Goal: Information Seeking & Learning: Learn about a topic

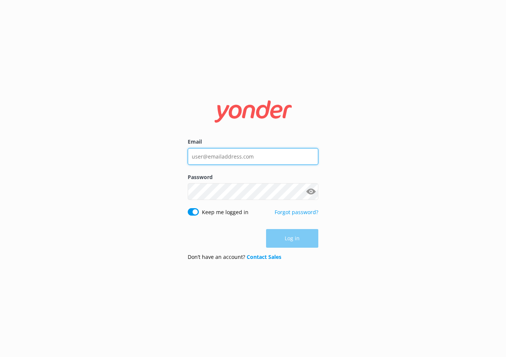
type input "daniel@tomis.tech"
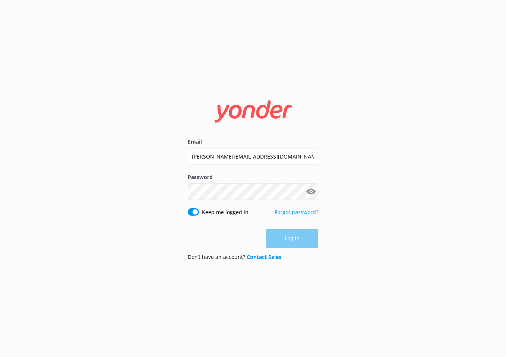
click at [282, 238] on div "Log in" at bounding box center [253, 238] width 131 height 19
click at [282, 238] on button "Log in" at bounding box center [292, 239] width 52 height 19
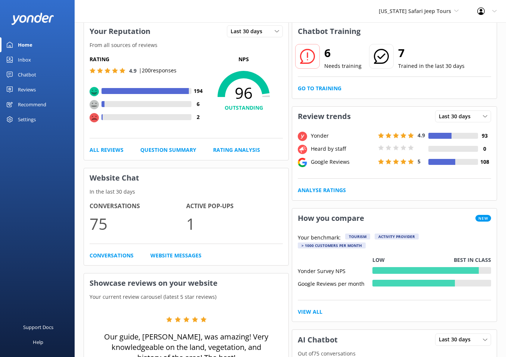
scroll to position [37, 0]
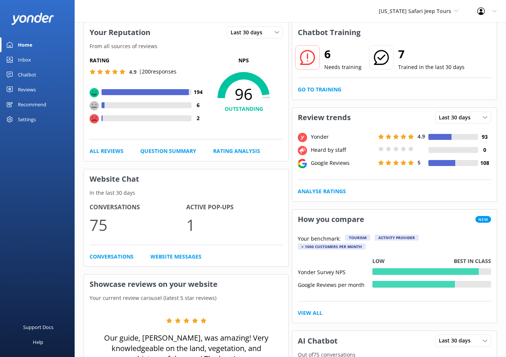
click at [425, 22] on div "Arizona Safari Jeep Tours Yonder Zipline Yonder demo Yonder Luxury Suites Yonde…" at bounding box center [253, 11] width 506 height 23
click at [430, 13] on span "Arizona Safari Jeep Tours" at bounding box center [415, 10] width 72 height 7
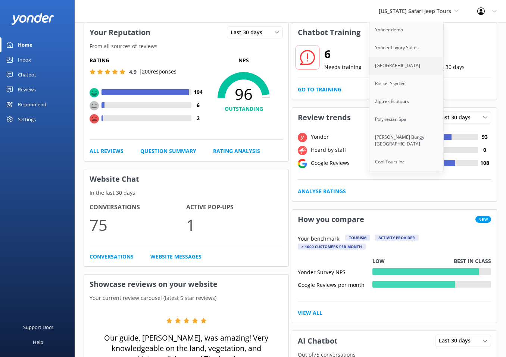
scroll to position [0, 0]
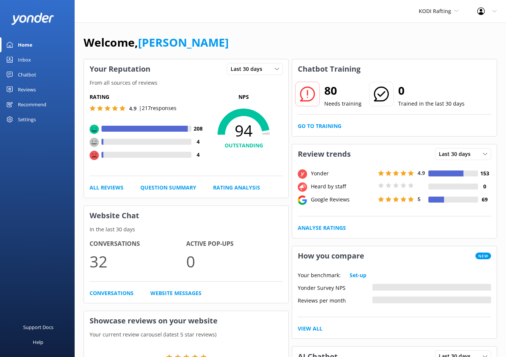
click at [26, 77] on div "Chatbot" at bounding box center [27, 74] width 18 height 15
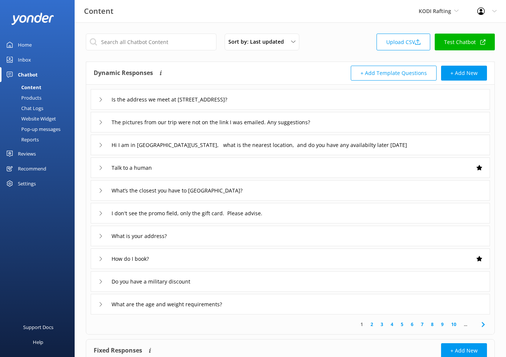
click at [28, 136] on div "Reports" at bounding box center [21, 139] width 34 height 10
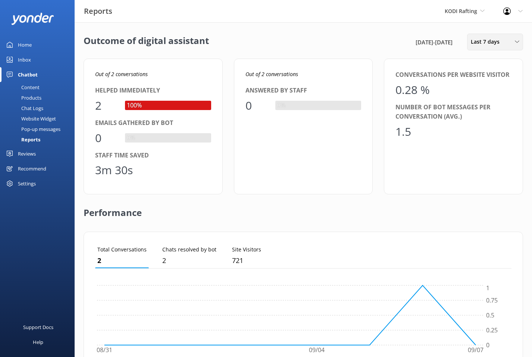
click at [489, 46] on div "Last 7 days Last 7 days Last 30 days Last month Last 90 days Last 180 days Cust…" at bounding box center [495, 42] width 56 height 17
click at [489, 108] on div "Last 90 days" at bounding box center [485, 104] width 27 height 7
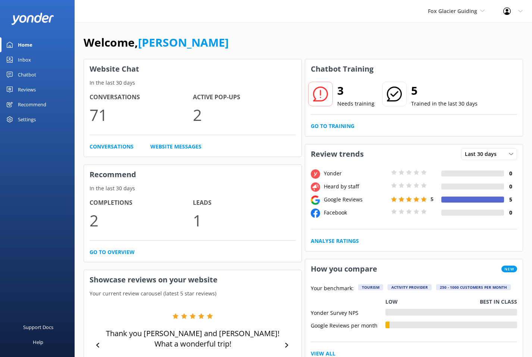
click at [29, 74] on div "Chatbot" at bounding box center [27, 74] width 18 height 15
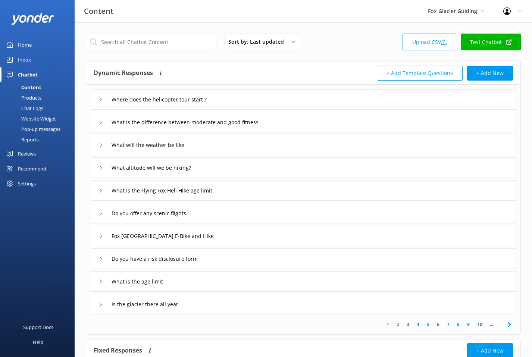
click at [35, 139] on div "Reports" at bounding box center [21, 139] width 34 height 10
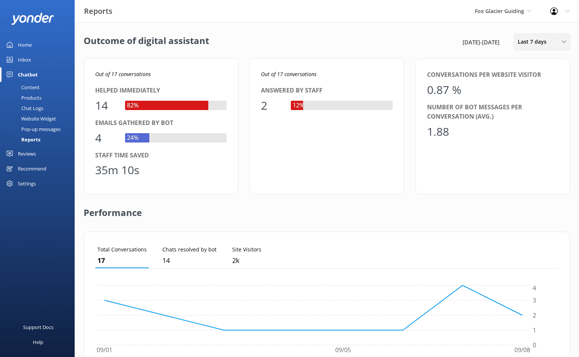
click at [532, 38] on span "Last 7 days" at bounding box center [534, 42] width 33 height 8
click at [532, 109] on link "Last 90 days" at bounding box center [547, 104] width 66 height 15
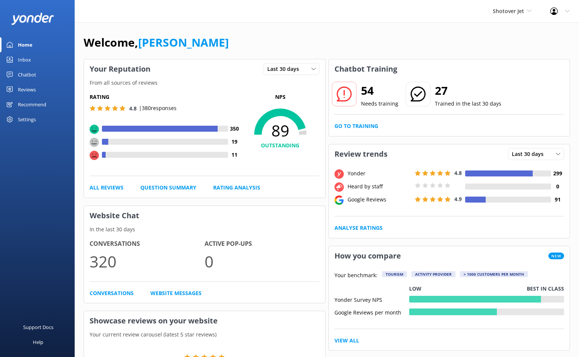
click at [31, 62] on link "Inbox" at bounding box center [37, 59] width 75 height 15
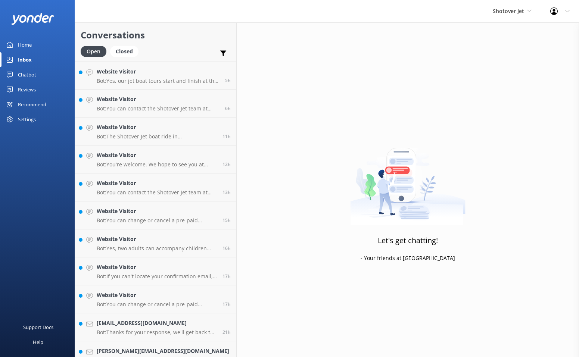
click at [31, 73] on div "Chatbot" at bounding box center [27, 74] width 18 height 15
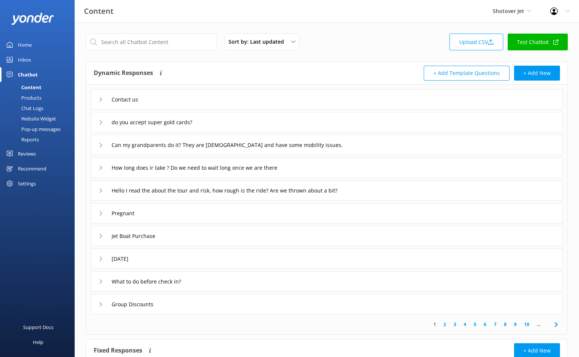
click at [29, 141] on div "Reports" at bounding box center [21, 139] width 34 height 10
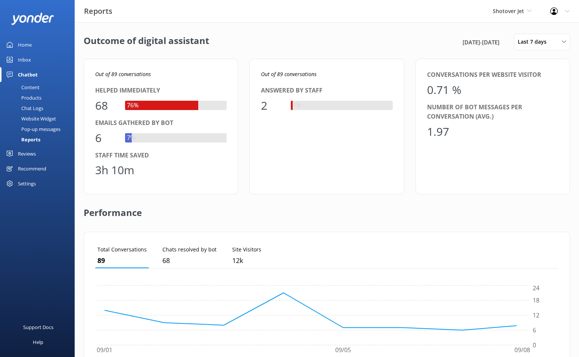
scroll to position [163, 0]
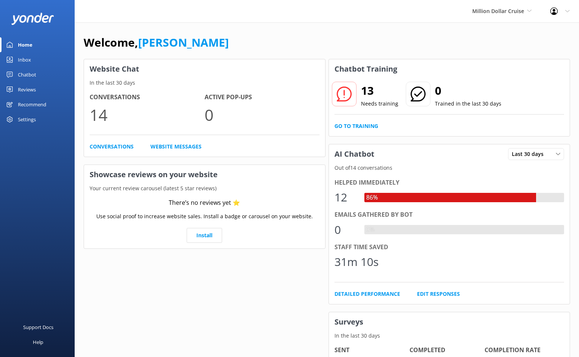
click at [23, 76] on div "Chatbot" at bounding box center [27, 74] width 18 height 15
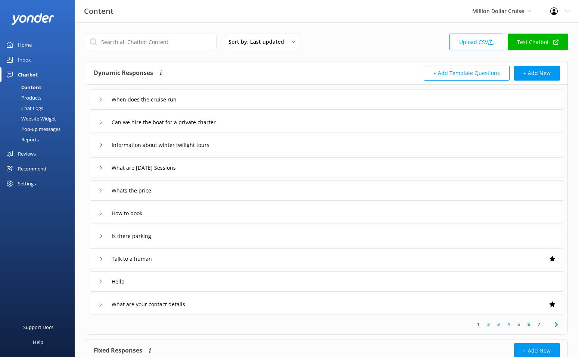
click at [40, 138] on link "Reports" at bounding box center [39, 139] width 70 height 10
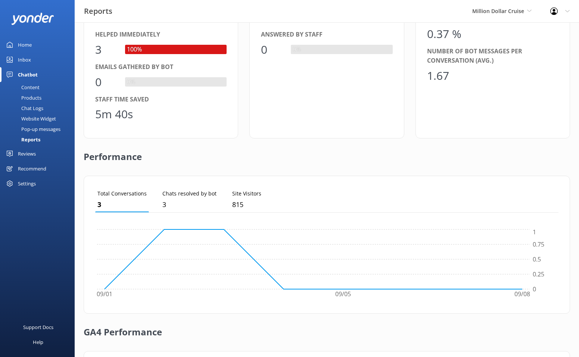
scroll to position [163, 0]
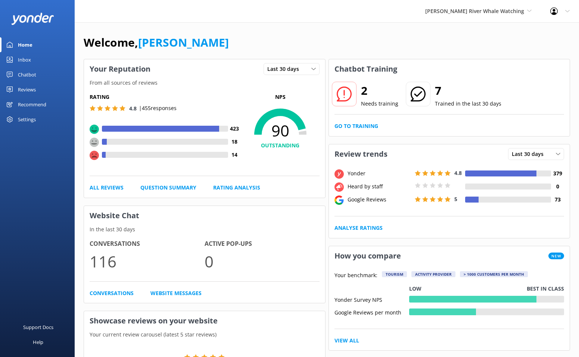
click at [31, 77] on div "Chatbot" at bounding box center [27, 74] width 18 height 15
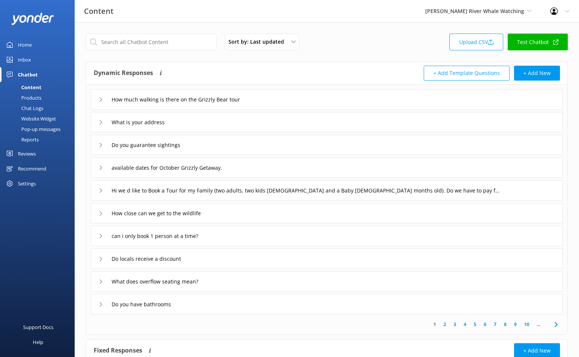
click at [35, 139] on div "Reports" at bounding box center [21, 139] width 34 height 10
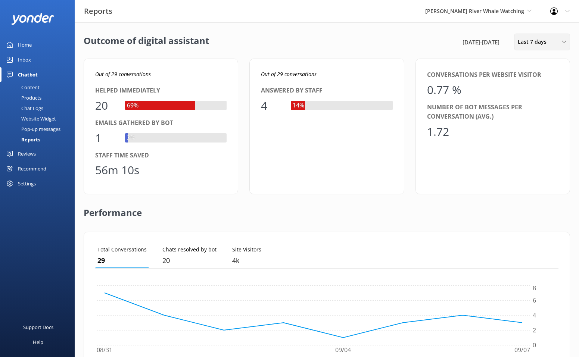
click at [534, 44] on span "Last 7 days" at bounding box center [534, 42] width 33 height 8
click at [544, 77] on div "Last 30 days" at bounding box center [531, 74] width 27 height 7
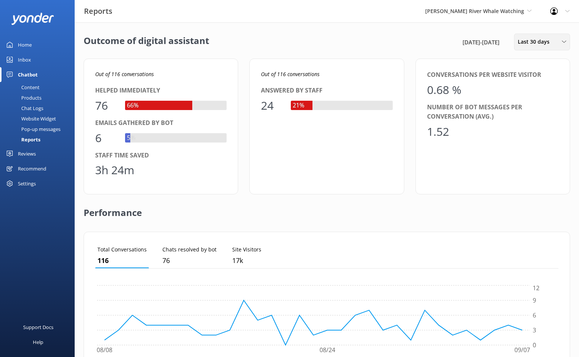
click at [558, 40] on div "Last 30 days" at bounding box center [542, 42] width 52 height 8
click at [540, 101] on div "Last 90 days" at bounding box center [531, 104] width 27 height 7
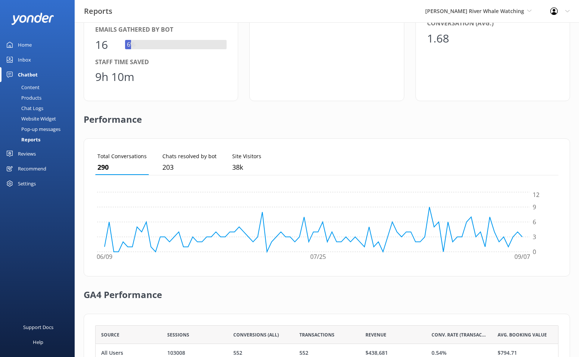
scroll to position [163, 0]
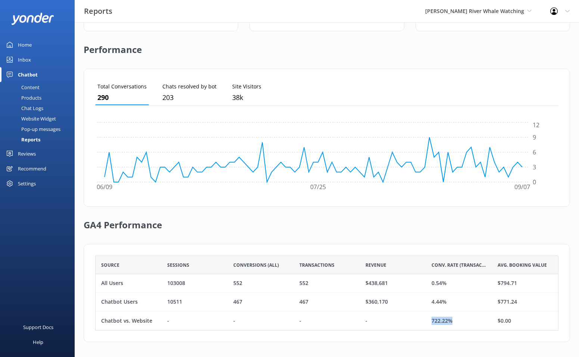
drag, startPoint x: 456, startPoint y: 324, endPoint x: 410, endPoint y: 324, distance: 46.3
click at [410, 324] on div "Chatbot vs. Website - - - - 722.22% $0.00" at bounding box center [326, 321] width 463 height 19
click at [414, 321] on div "-" at bounding box center [393, 321] width 66 height 19
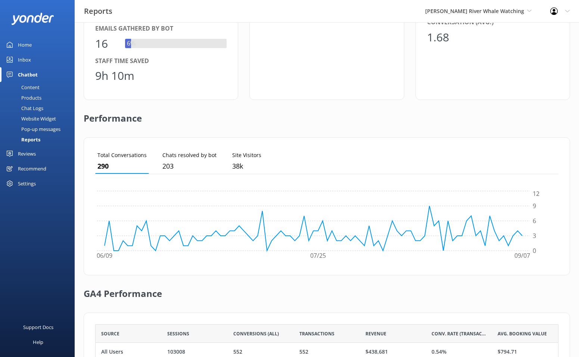
scroll to position [0, 0]
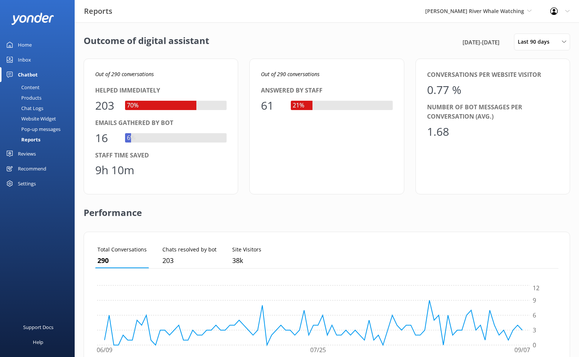
click at [361, 56] on div "Outcome of digital assistant 10th Jun 25 - 8th Sep 25 Last 90 days Last 7 days …" at bounding box center [327, 271] width 504 height 498
click at [532, 51] on div "Outcome of digital assistant 10th Jun 25 - 8th Sep 25 Last 90 days Last 7 days …" at bounding box center [327, 271] width 504 height 498
click at [536, 45] on span "Last 90 days" at bounding box center [536, 42] width 36 height 8
click at [532, 92] on div "Last month" at bounding box center [530, 89] width 25 height 7
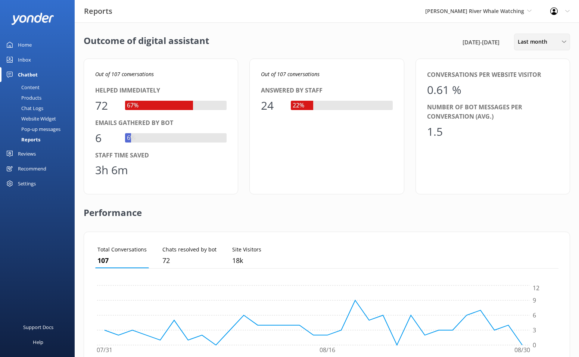
click at [524, 34] on div "Last month Last 7 days Last 30 days Last month Last 90 days Last 180 days Custom" at bounding box center [542, 42] width 56 height 17
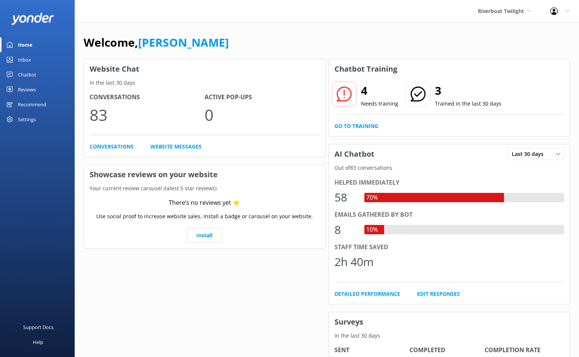
click at [29, 59] on div "Inbox" at bounding box center [24, 59] width 13 height 15
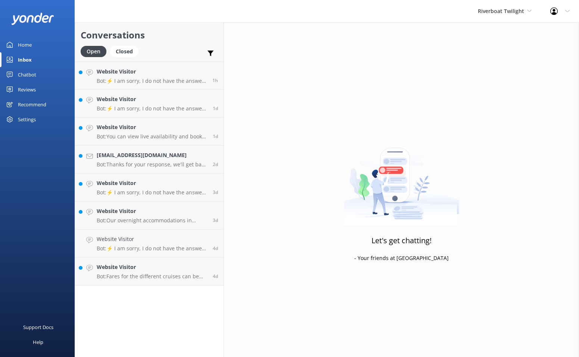
click at [29, 88] on div "Reviews" at bounding box center [27, 89] width 18 height 15
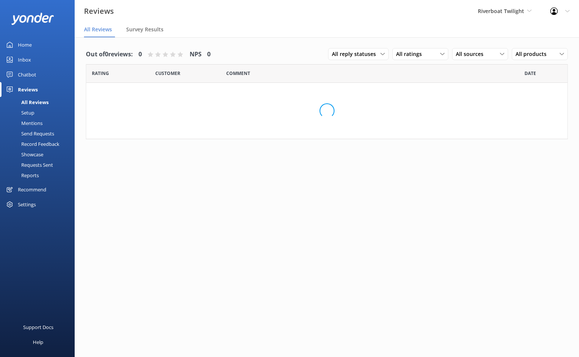
click at [30, 75] on div "Chatbot" at bounding box center [27, 74] width 18 height 15
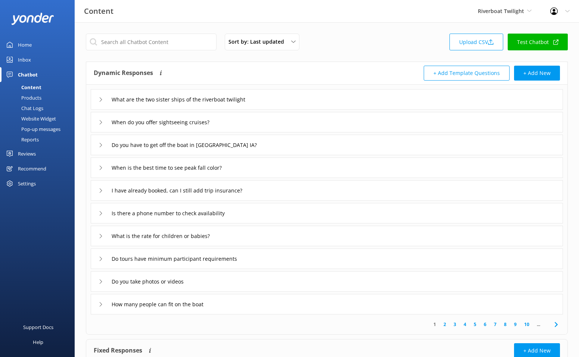
click at [29, 137] on div "Reports" at bounding box center [21, 139] width 34 height 10
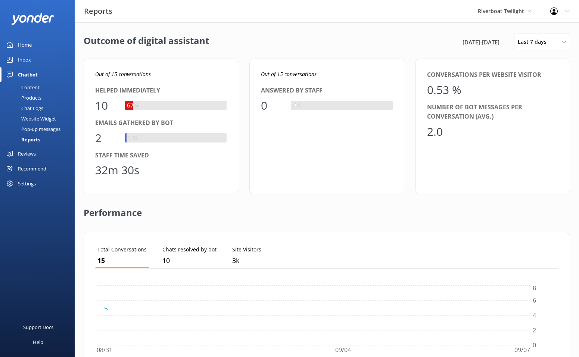
scroll to position [75, 463]
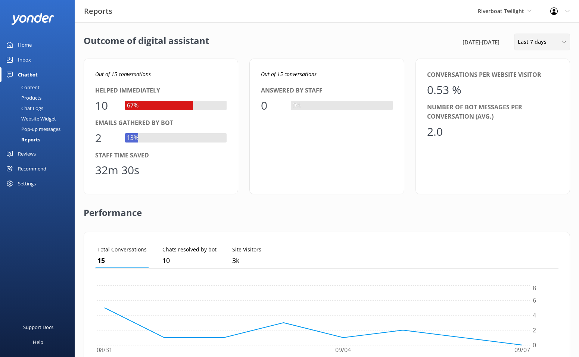
click at [531, 48] on div "Last 7 days Last 7 days Last 30 days Last month Last 90 days Last 180 days Cust…" at bounding box center [542, 42] width 56 height 17
click at [544, 75] on div "Last 30 days" at bounding box center [531, 74] width 27 height 7
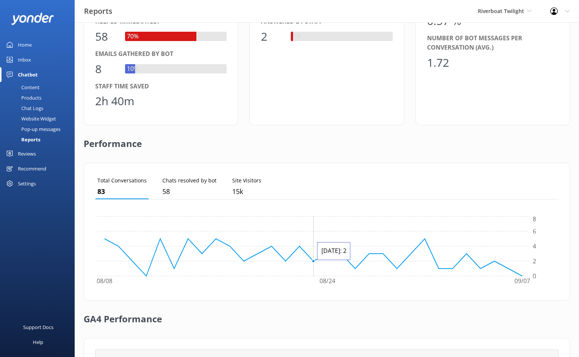
scroll to position [0, 0]
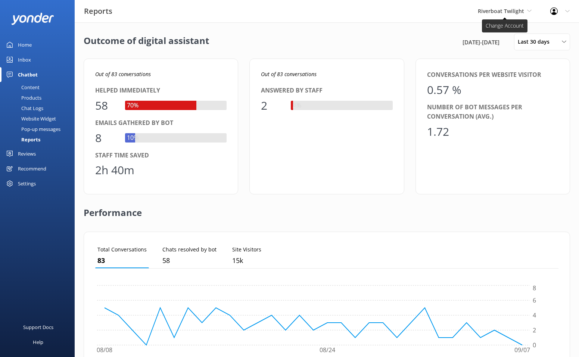
click at [518, 13] on span "Riverboat Twilight" at bounding box center [501, 10] width 46 height 7
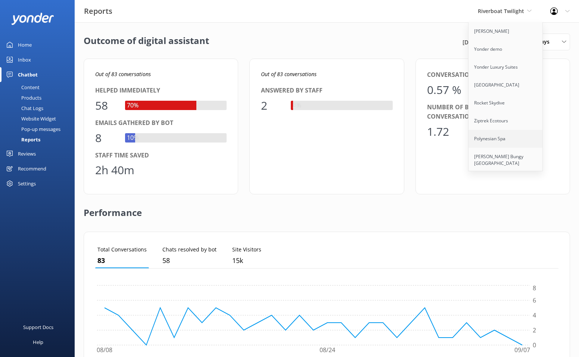
scroll to position [19, 0]
click at [494, 162] on link "Cool Tours Inc" at bounding box center [506, 162] width 75 height 18
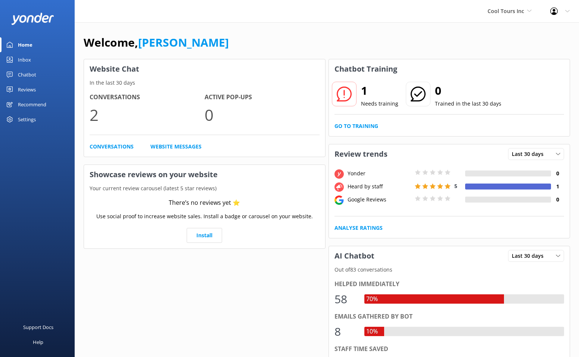
click at [24, 60] on div "Inbox" at bounding box center [24, 59] width 13 height 15
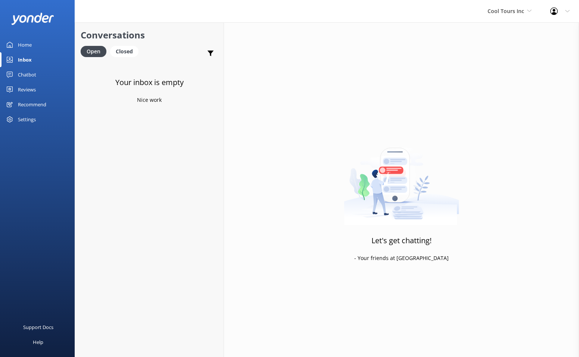
click at [27, 74] on div "Chatbot" at bounding box center [27, 74] width 18 height 15
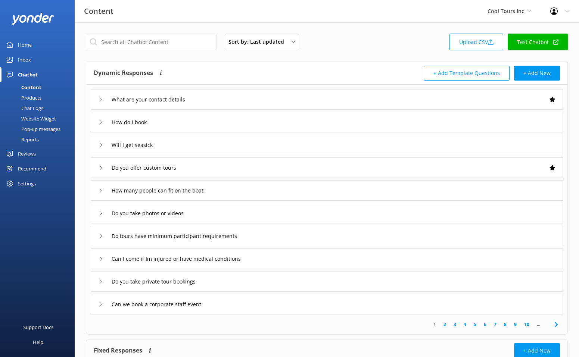
click at [28, 140] on div "Reports" at bounding box center [21, 139] width 34 height 10
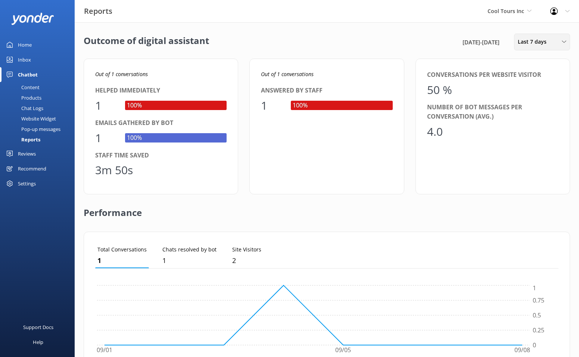
click at [541, 46] on span "Last 7 days" at bounding box center [534, 42] width 33 height 8
click at [534, 105] on div "Last 90 days" at bounding box center [531, 104] width 27 height 7
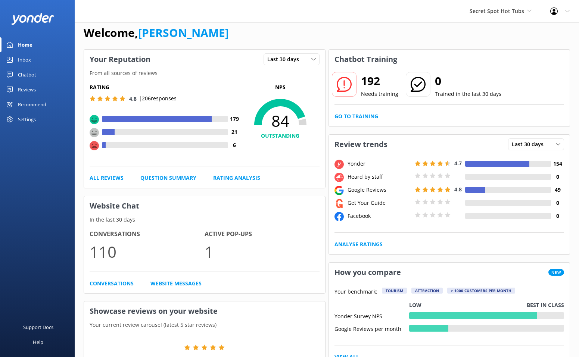
scroll to position [12, 0]
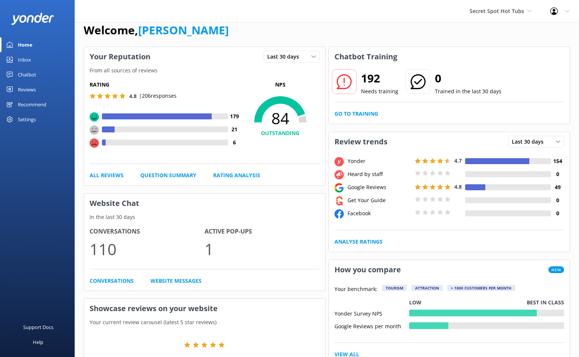
click at [36, 76] on link "Chatbot" at bounding box center [37, 74] width 75 height 15
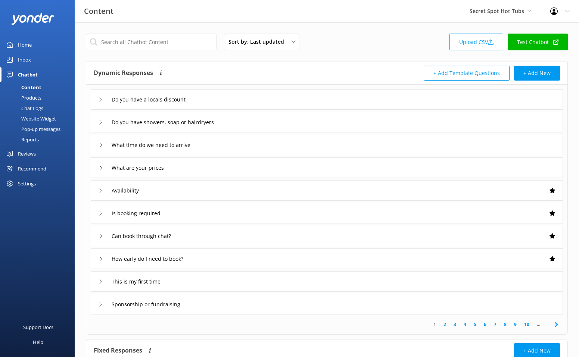
click at [40, 142] on link "Reports" at bounding box center [39, 139] width 70 height 10
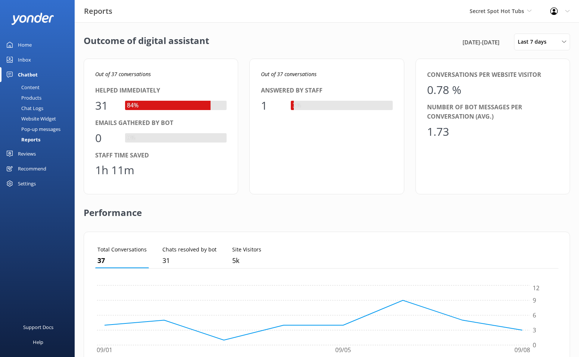
scroll to position [163, 0]
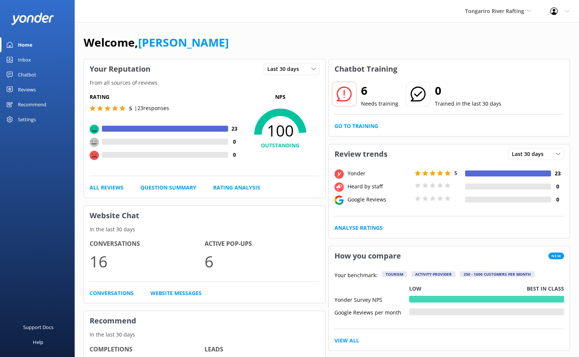
click at [29, 78] on div "Chatbot" at bounding box center [27, 74] width 18 height 15
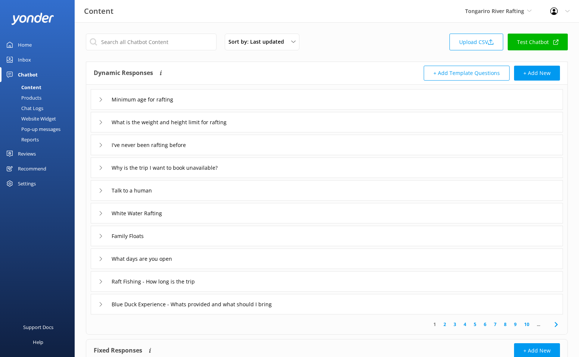
click at [39, 137] on link "Reports" at bounding box center [39, 139] width 70 height 10
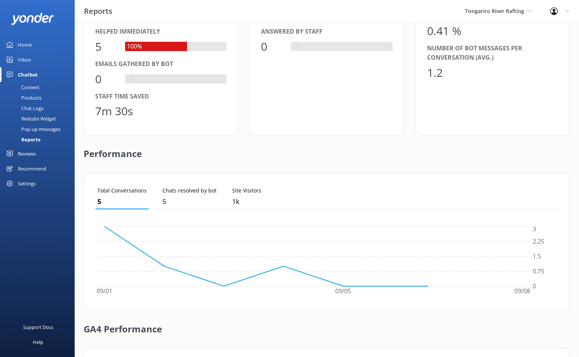
scroll to position [163, 0]
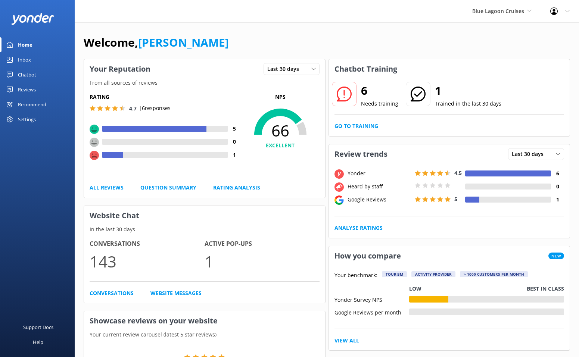
click at [22, 76] on div "Chatbot" at bounding box center [27, 74] width 18 height 15
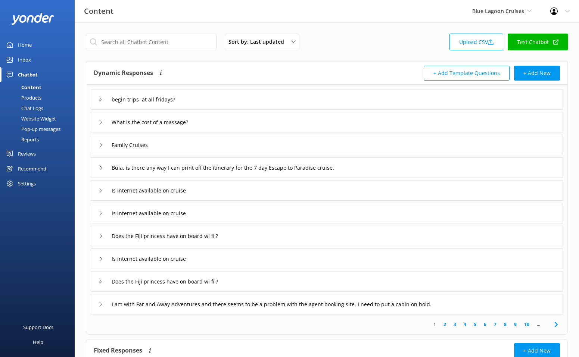
click at [41, 140] on link "Reports" at bounding box center [39, 139] width 70 height 10
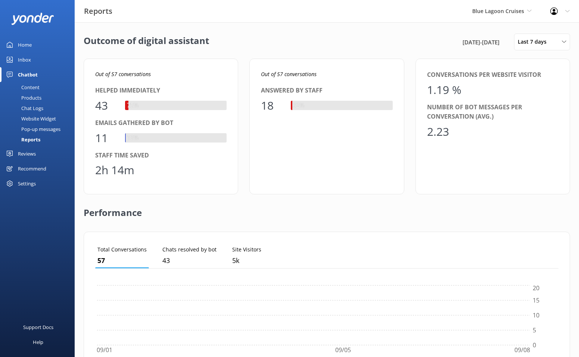
scroll to position [75, 463]
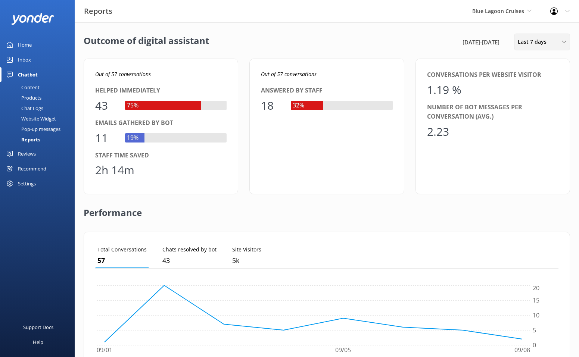
click at [540, 43] on span "Last 7 days" at bounding box center [534, 42] width 33 height 8
click at [537, 78] on div "Last 30 days" at bounding box center [531, 74] width 27 height 7
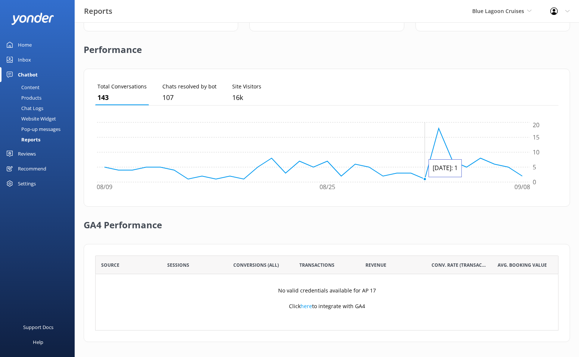
scroll to position [0, 0]
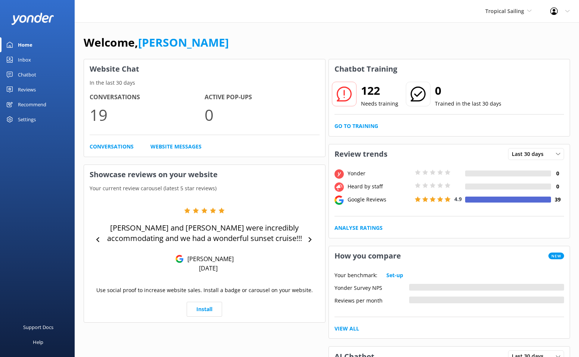
click at [29, 74] on div "Chatbot" at bounding box center [27, 74] width 18 height 15
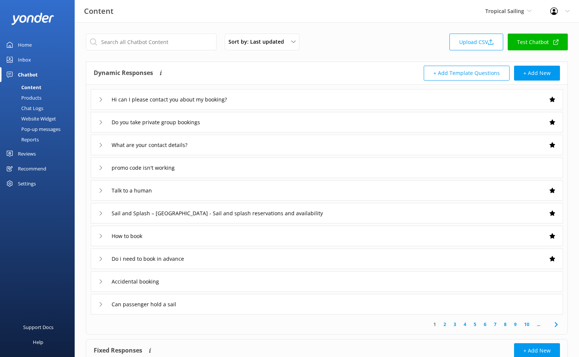
click at [37, 138] on div "Reports" at bounding box center [21, 139] width 34 height 10
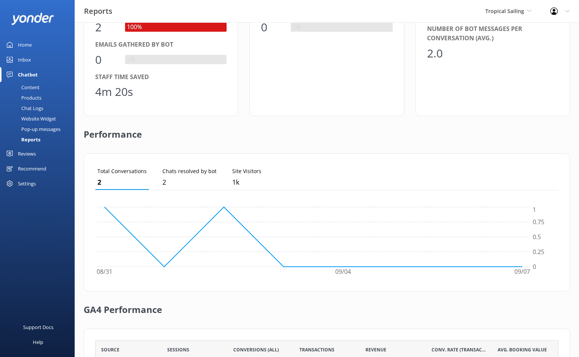
scroll to position [163, 0]
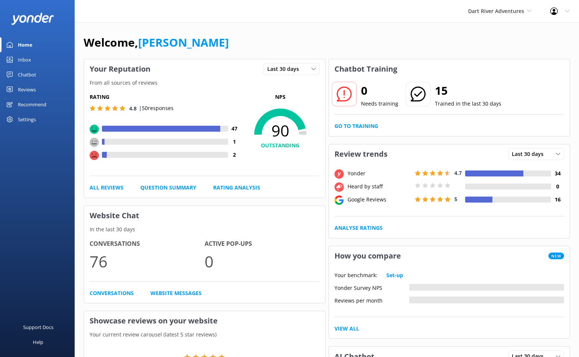
click at [41, 74] on link "Chatbot" at bounding box center [37, 74] width 75 height 15
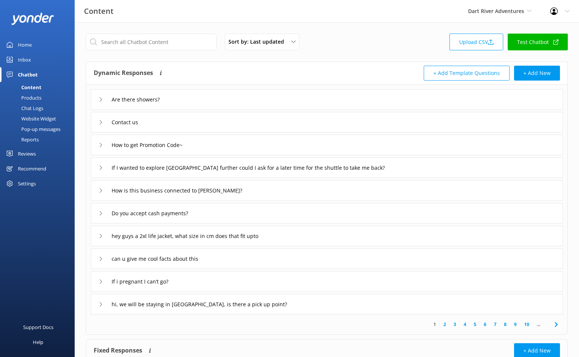
click at [32, 136] on div "Reports" at bounding box center [21, 139] width 34 height 10
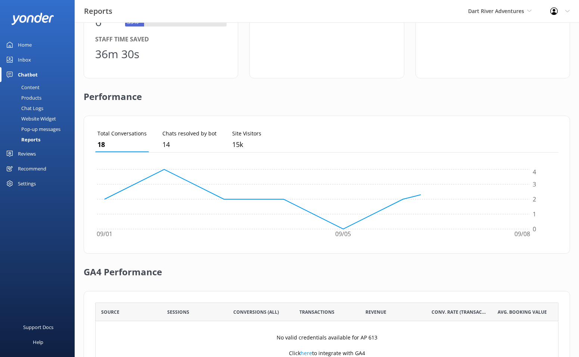
scroll to position [163, 0]
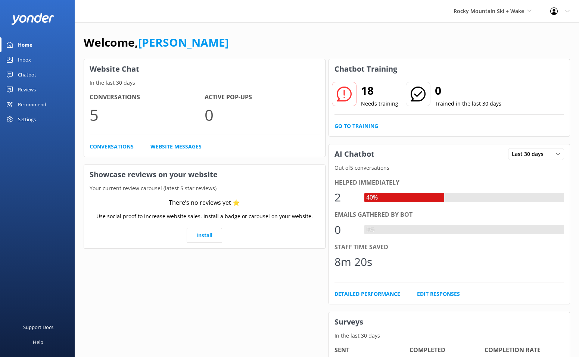
click at [24, 74] on div "Chatbot" at bounding box center [27, 74] width 18 height 15
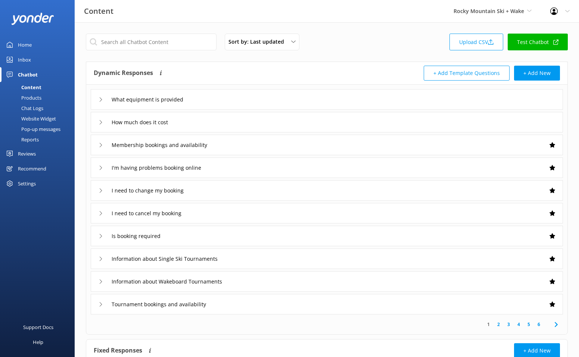
click at [32, 140] on div "Reports" at bounding box center [21, 139] width 34 height 10
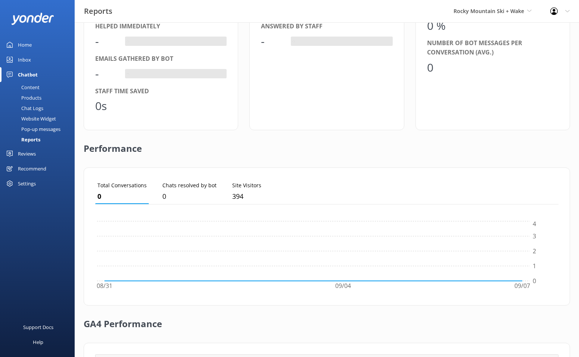
scroll to position [163, 0]
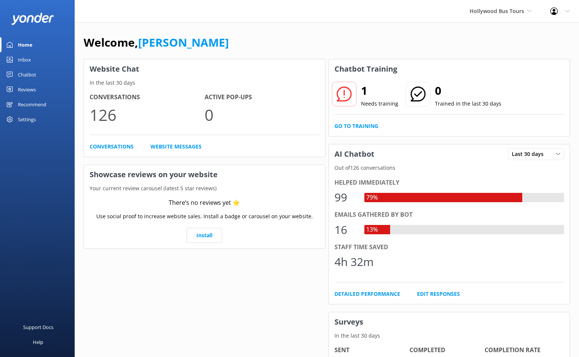
click at [27, 77] on div "Chatbot" at bounding box center [27, 74] width 18 height 15
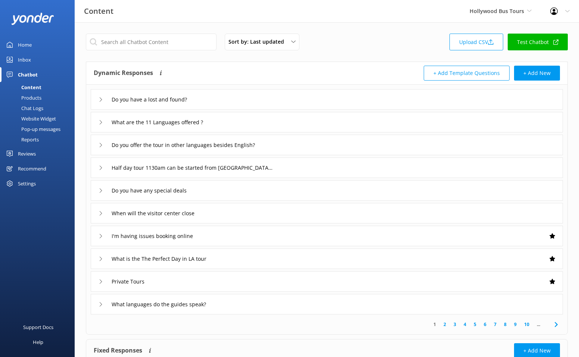
click at [37, 135] on div "Reports" at bounding box center [21, 139] width 34 height 10
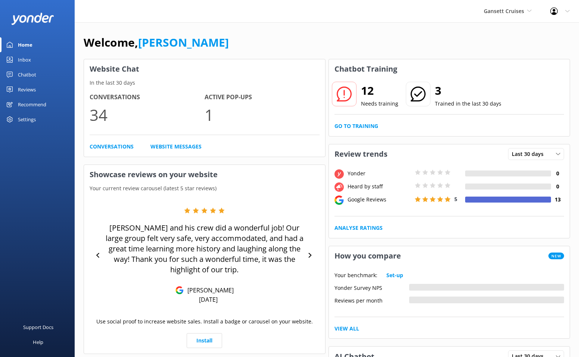
click at [34, 74] on div "Chatbot" at bounding box center [27, 74] width 18 height 15
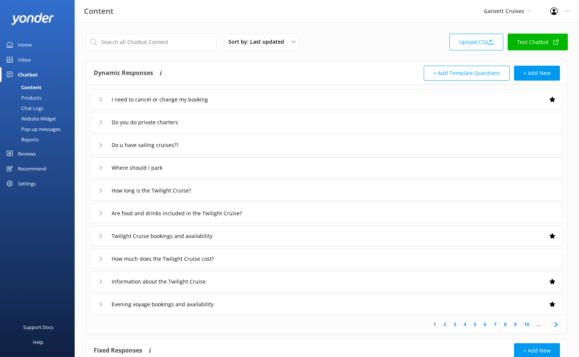
click at [30, 139] on div "Reports" at bounding box center [21, 139] width 34 height 10
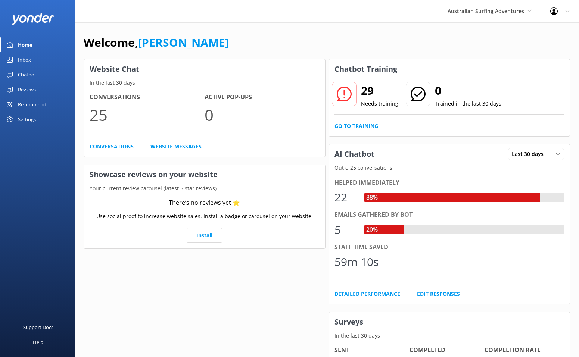
click at [29, 76] on div "Chatbot" at bounding box center [27, 74] width 18 height 15
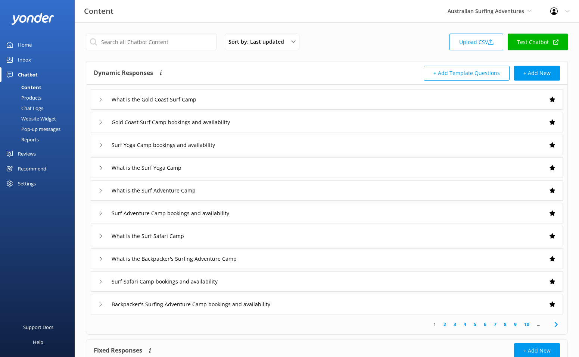
click at [40, 142] on link "Reports" at bounding box center [39, 139] width 70 height 10
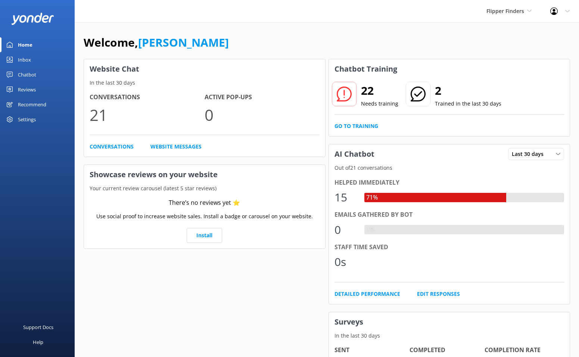
click at [37, 78] on link "Chatbot" at bounding box center [37, 74] width 75 height 15
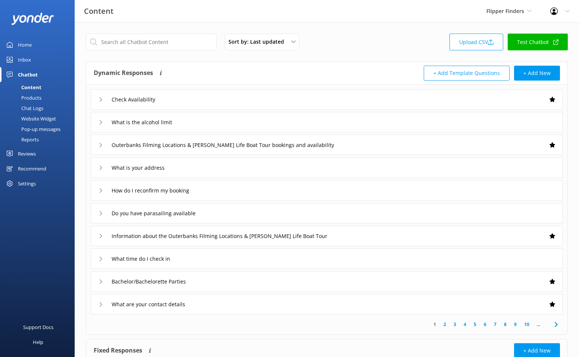
click at [29, 139] on div "Reports" at bounding box center [21, 139] width 34 height 10
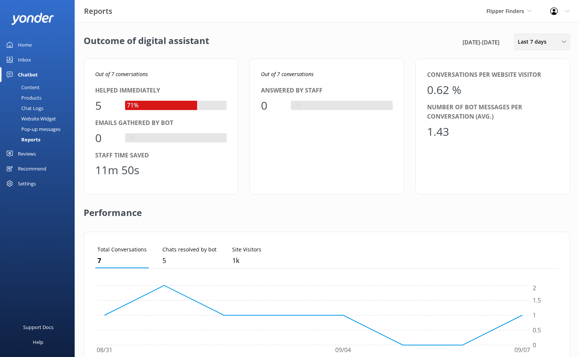
click at [556, 44] on div "Last 7 days" at bounding box center [542, 42] width 52 height 8
click at [542, 77] on div "Last 30 days" at bounding box center [531, 74] width 27 height 7
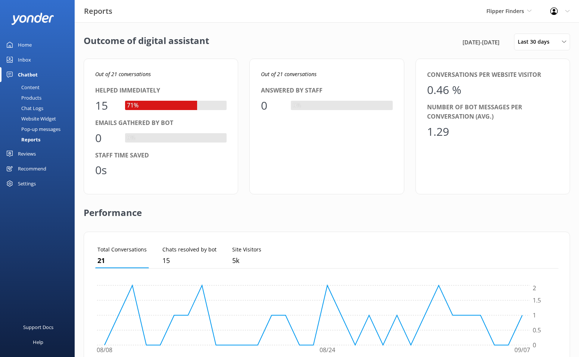
click at [538, 52] on div "Outcome of digital assistant 9th Aug 25 - 8th Sep 25 Last 30 days Last 7 days L…" at bounding box center [327, 271] width 504 height 498
click at [542, 46] on div "Last 30 days Last 7 days Last 30 days Last month Last 90 days Last 180 days Cus…" at bounding box center [542, 42] width 56 height 17
click at [415, 37] on div "Outcome of digital assistant 9th Aug 25 - 8th Sep 25 Last 30 days Last 7 days L…" at bounding box center [327, 42] width 486 height 17
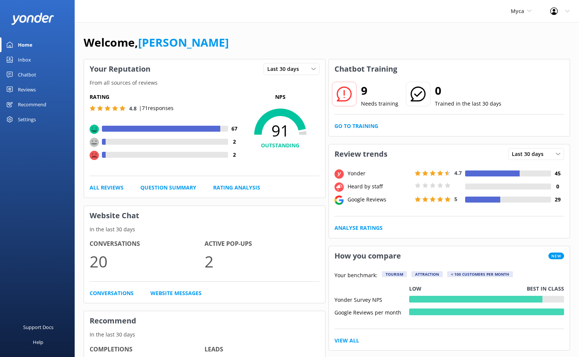
click at [27, 74] on div "Chatbot" at bounding box center [27, 74] width 18 height 15
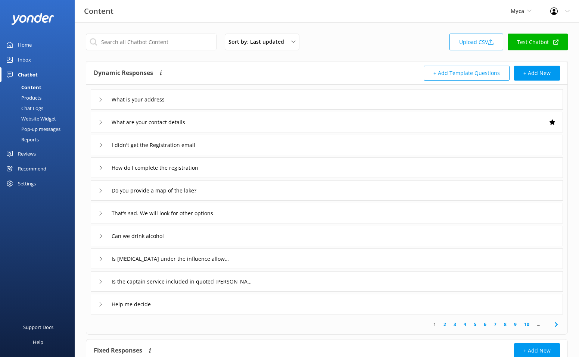
click at [38, 138] on div "Reports" at bounding box center [21, 139] width 34 height 10
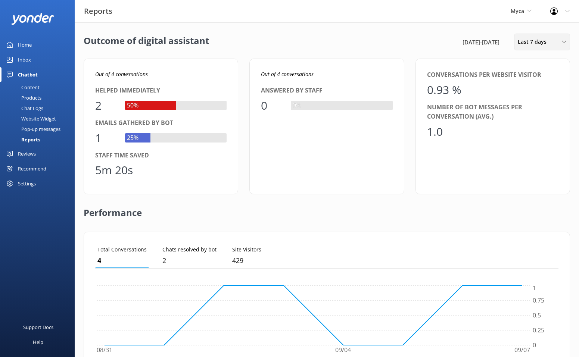
click at [564, 41] on icon at bounding box center [564, 42] width 4 height 4
click at [530, 105] on div "Last 90 days" at bounding box center [531, 104] width 27 height 7
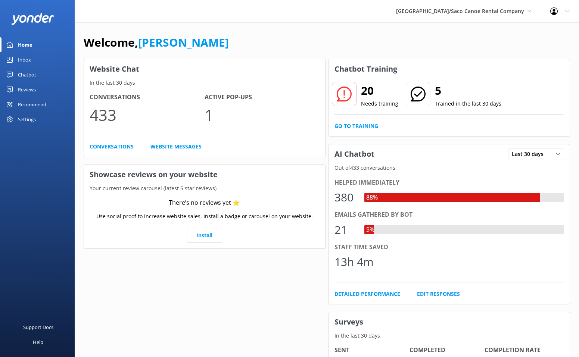
click at [27, 78] on div "Chatbot" at bounding box center [27, 74] width 18 height 15
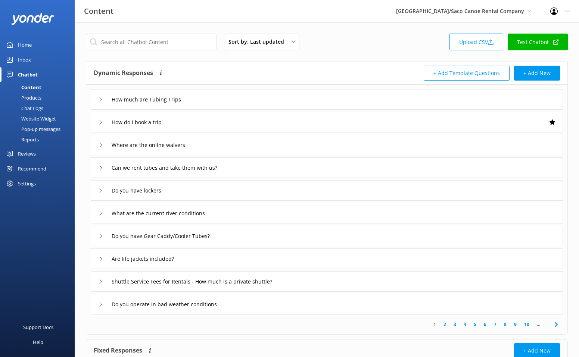
click at [29, 137] on div "Reports" at bounding box center [21, 139] width 34 height 10
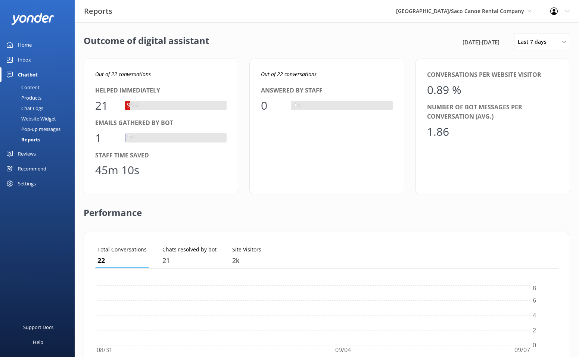
scroll to position [75, 463]
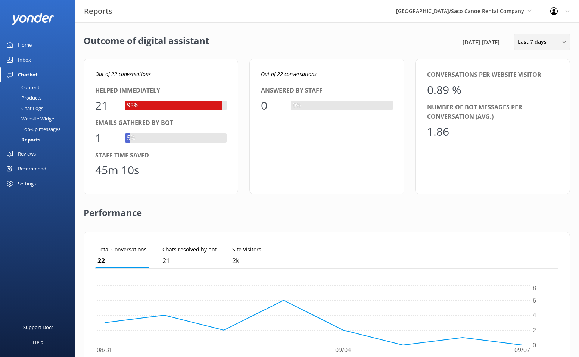
click at [547, 40] on span "Last 7 days" at bounding box center [534, 42] width 33 height 8
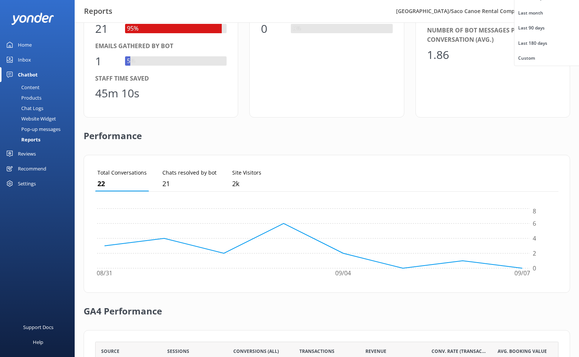
scroll to position [0, 0]
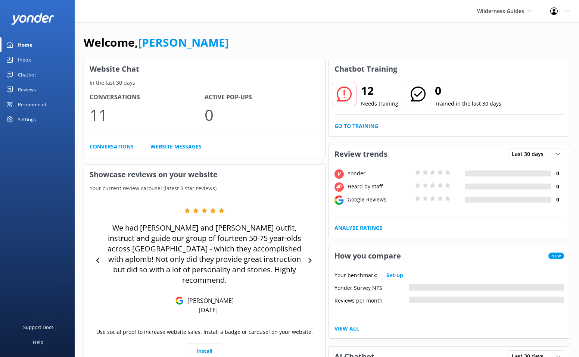
click at [26, 74] on div "Chatbot" at bounding box center [27, 74] width 18 height 15
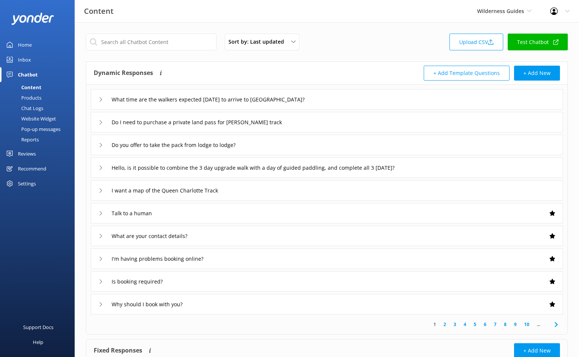
click at [35, 138] on div "Reports" at bounding box center [21, 139] width 34 height 10
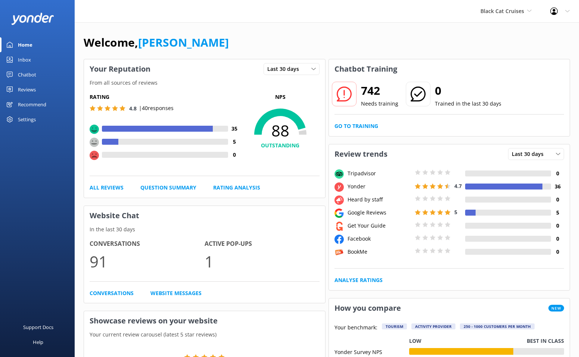
click at [15, 77] on link "Chatbot" at bounding box center [37, 74] width 75 height 15
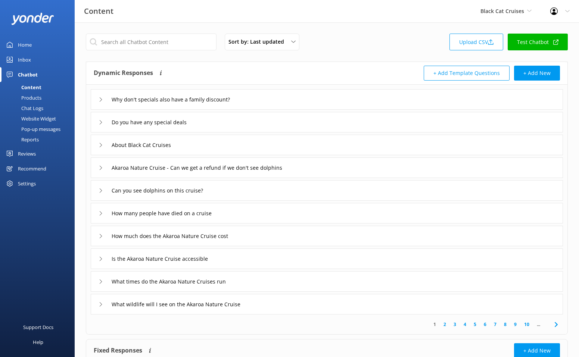
click at [37, 141] on div "Reports" at bounding box center [21, 139] width 34 height 10
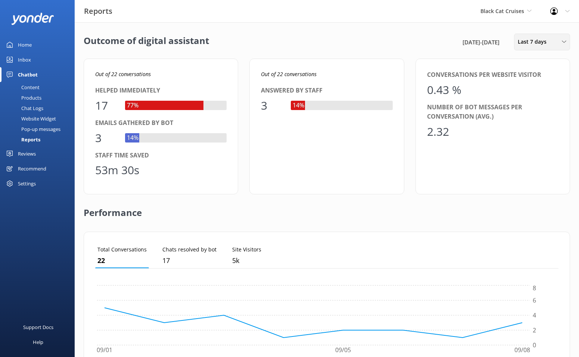
click at [520, 44] on span "Last 7 days" at bounding box center [534, 42] width 33 height 8
click at [533, 78] on div "Last 30 days" at bounding box center [531, 74] width 27 height 7
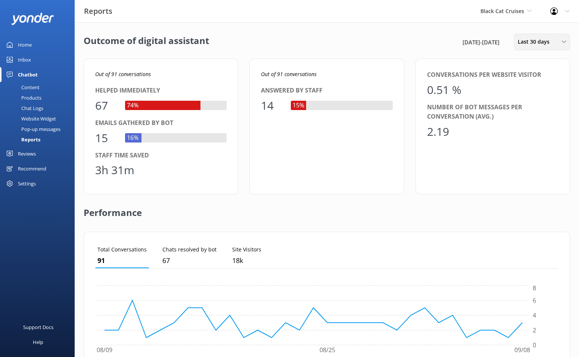
click at [532, 44] on span "Last 30 days" at bounding box center [536, 42] width 36 height 8
click at [531, 103] on div "Last 90 days" at bounding box center [531, 104] width 27 height 7
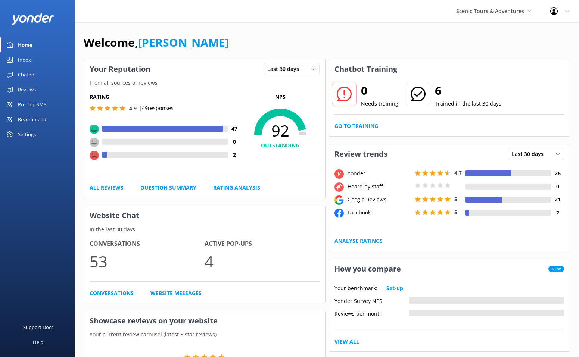
click at [29, 73] on div "Chatbot" at bounding box center [27, 74] width 18 height 15
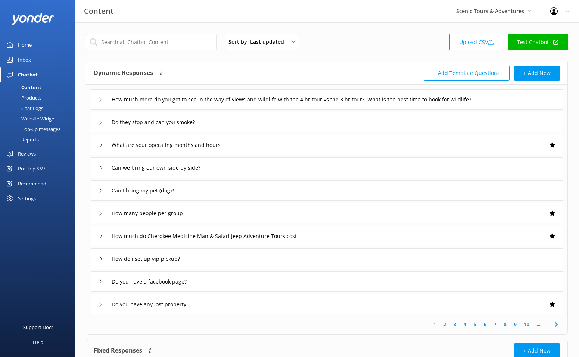
click at [29, 140] on div "Reports" at bounding box center [21, 139] width 34 height 10
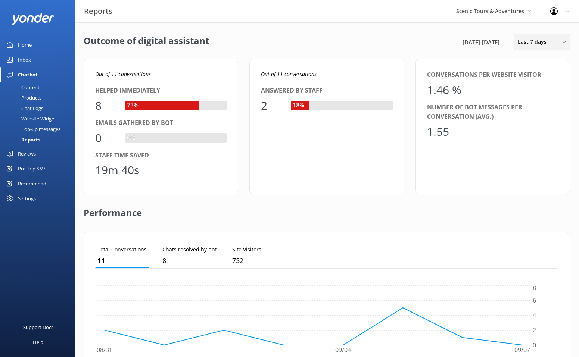
click at [535, 45] on span "Last 7 days" at bounding box center [534, 42] width 33 height 8
click at [535, 101] on link "Last 90 days" at bounding box center [547, 104] width 66 height 15
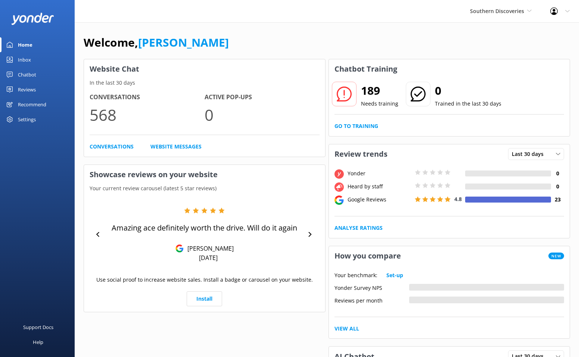
click at [33, 73] on div "Chatbot" at bounding box center [27, 74] width 18 height 15
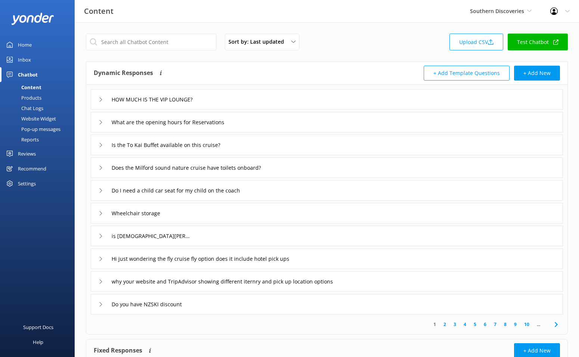
click at [24, 47] on div "Home" at bounding box center [25, 44] width 14 height 15
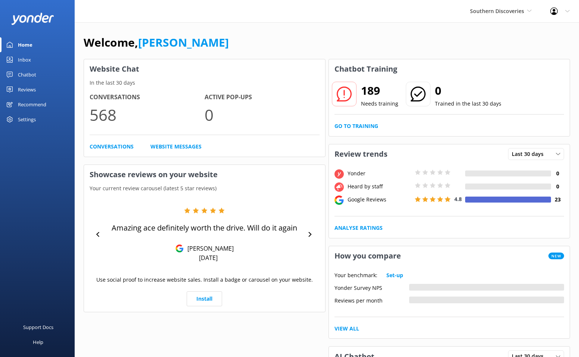
click at [32, 73] on div "Chatbot" at bounding box center [27, 74] width 18 height 15
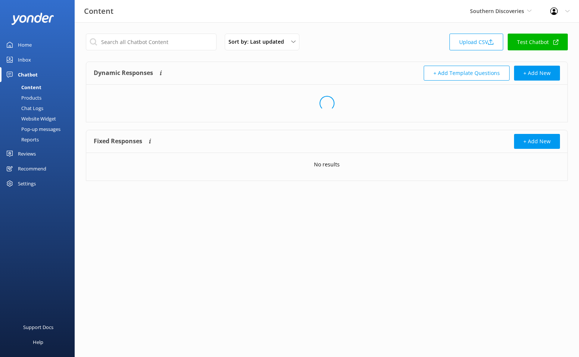
click at [31, 139] on div "Reports" at bounding box center [21, 139] width 34 height 10
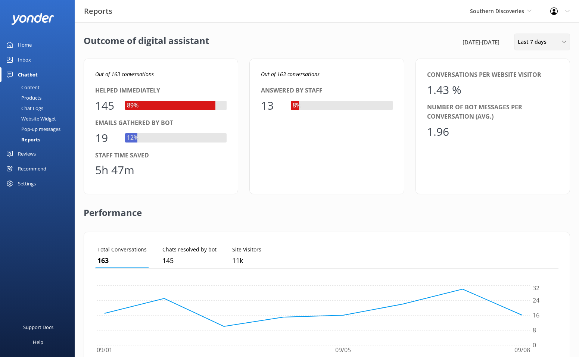
click at [531, 46] on div "Last 7 days Last 7 days Last 30 days Last month Last 90 days Last 180 days Cust…" at bounding box center [542, 42] width 56 height 17
click at [537, 79] on link "Last 30 days" at bounding box center [547, 74] width 66 height 15
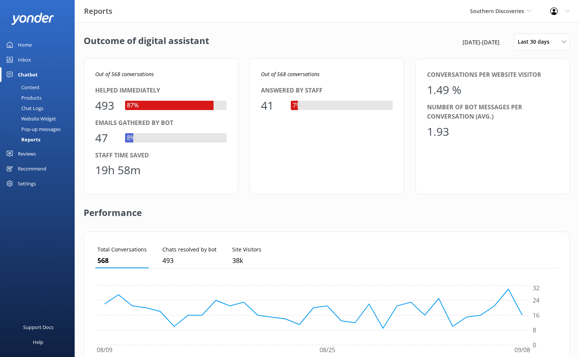
click at [19, 43] on div "Home" at bounding box center [25, 44] width 14 height 15
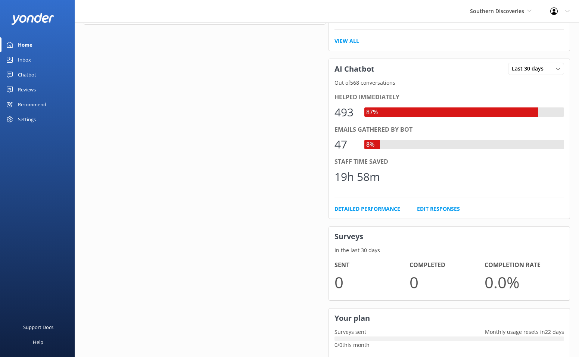
scroll to position [268, 0]
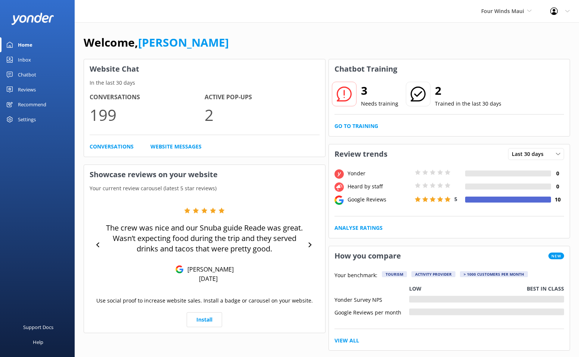
click at [34, 77] on div "Chatbot" at bounding box center [27, 74] width 18 height 15
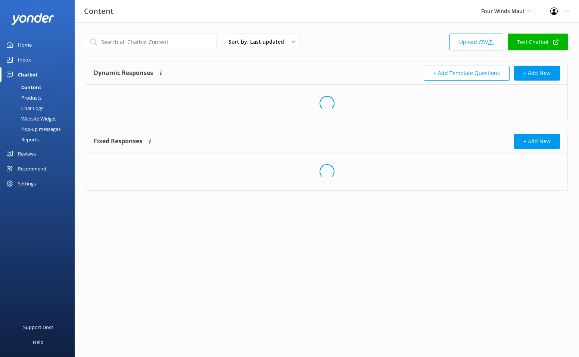
click at [40, 137] on link "Reports" at bounding box center [39, 139] width 70 height 10
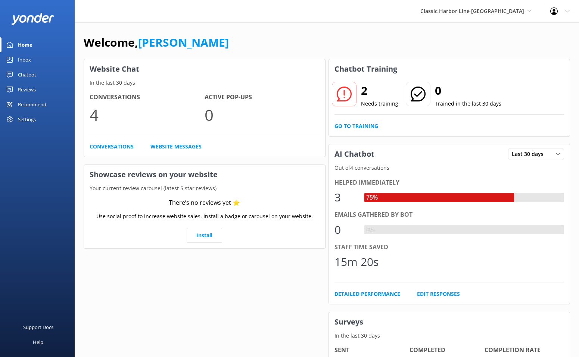
click at [29, 75] on div "Chatbot" at bounding box center [27, 74] width 18 height 15
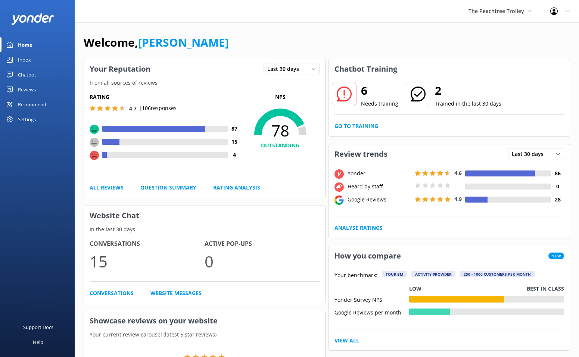
click at [34, 75] on div "Chatbot" at bounding box center [27, 74] width 18 height 15
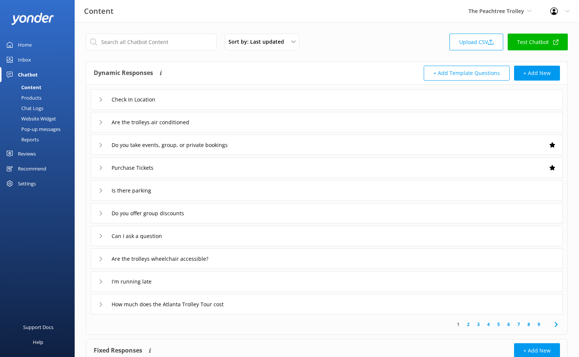
click at [28, 137] on div "Reports" at bounding box center [21, 139] width 34 height 10
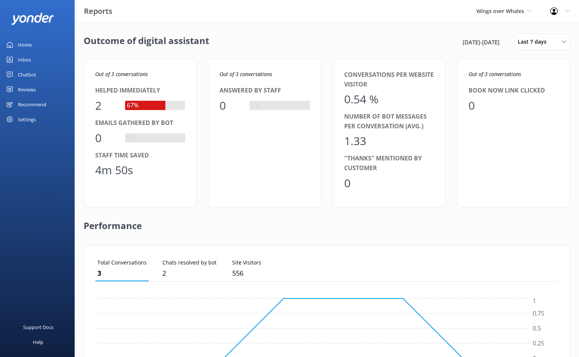
scroll to position [206, 463]
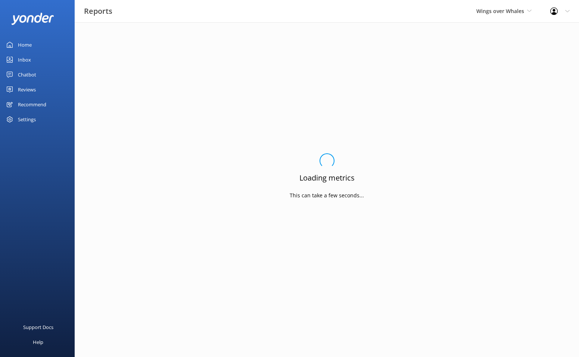
click at [29, 90] on div "Reviews" at bounding box center [27, 89] width 18 height 15
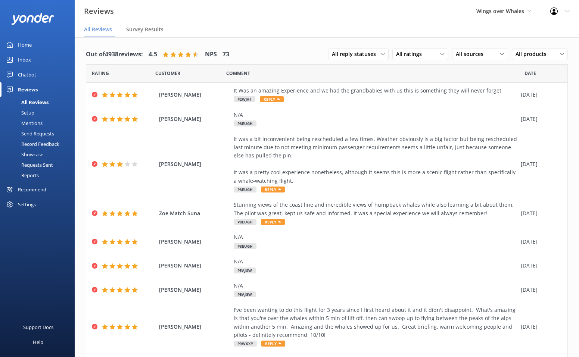
click at [498, 17] on div "Wings over Whales Yonder Zipline Yonder demo Yonder Luxury Suites Yonder Holida…" at bounding box center [504, 11] width 74 height 22
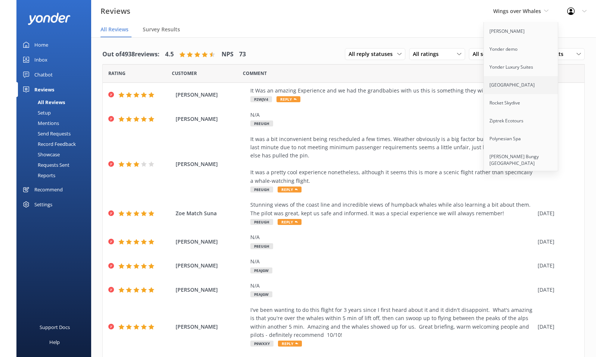
scroll to position [19, 0]
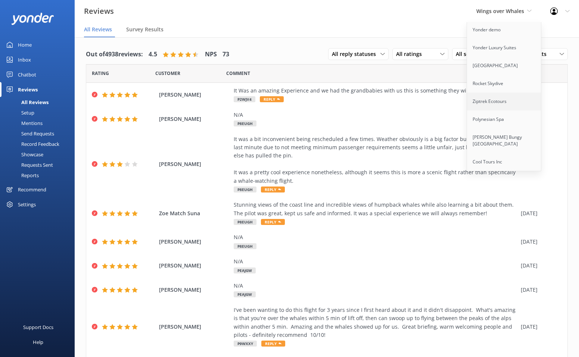
click at [501, 97] on link "Ziptrek Ecotours" at bounding box center [504, 102] width 75 height 18
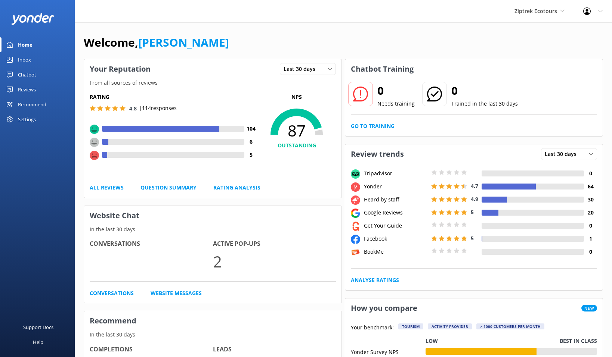
click at [277, 45] on div "Welcome, Danny" at bounding box center [343, 46] width 519 height 25
click at [546, 19] on div "Ziptrek Ecotours Yonder Zipline Yonder demo Yonder Luxury Suites Yonder Holiday…" at bounding box center [539, 11] width 69 height 22
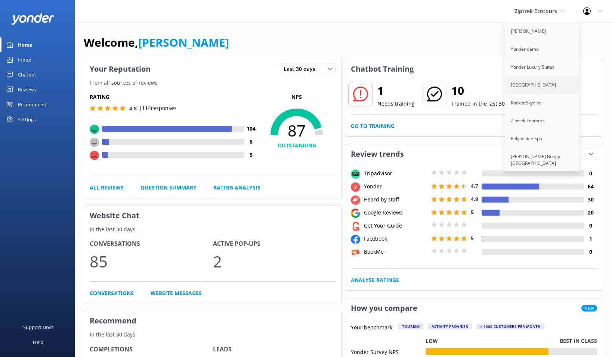
scroll to position [19, 0]
click at [538, 83] on link "Rocket Skydive" at bounding box center [542, 84] width 75 height 18
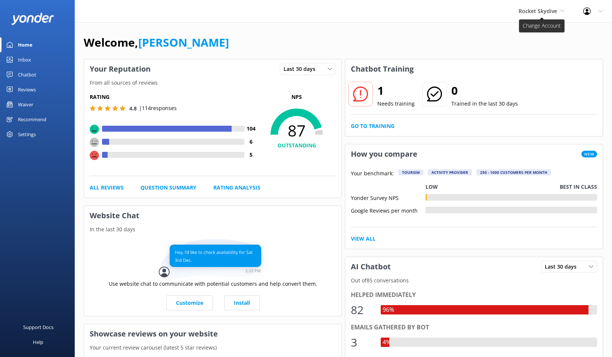
click at [555, 7] on span "Rocket Skydive" at bounding box center [541, 11] width 46 height 8
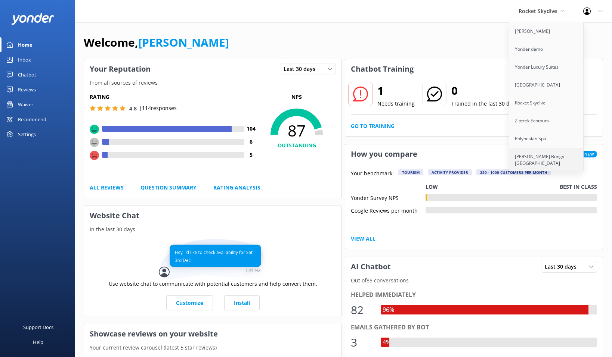
click at [531, 159] on link "[PERSON_NAME] Bungy [GEOGRAPHIC_DATA]" at bounding box center [546, 160] width 75 height 25
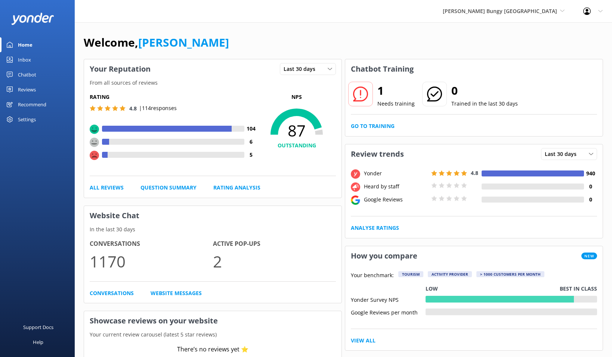
click at [36, 96] on div "Reviews" at bounding box center [27, 89] width 18 height 15
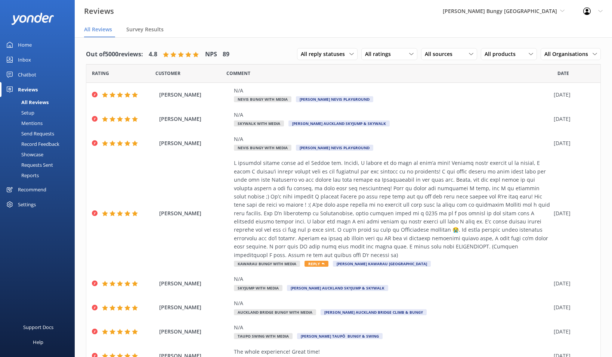
click at [34, 111] on div "Setup" at bounding box center [19, 113] width 30 height 10
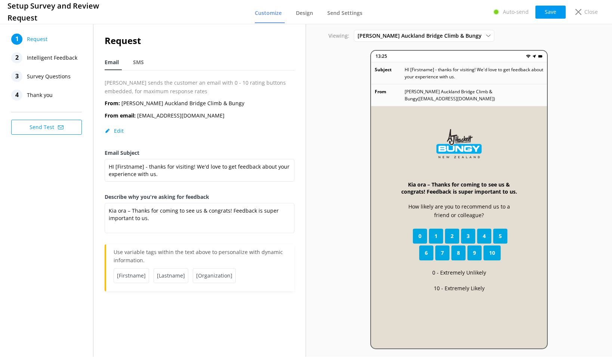
click at [43, 101] on div "1 Request 2 Intelligent Feedback 3 Survey Questions 4 Thank you Send Test" at bounding box center [46, 84] width 93 height 124
click at [41, 98] on span "Thank you" at bounding box center [40, 95] width 26 height 11
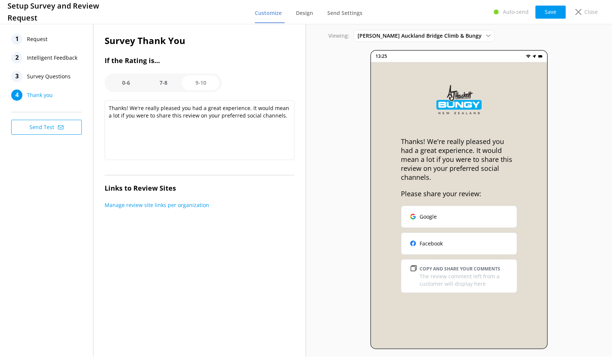
click at [55, 75] on span "Survey Questions" at bounding box center [49, 76] width 44 height 11
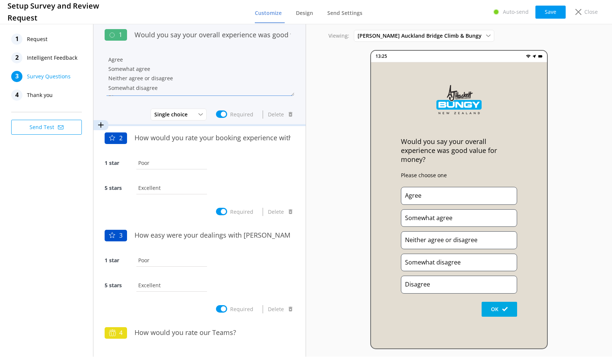
click at [188, 73] on textarea "Agree Somewhat agree Neither agree or disagree Somewhat disagree Disagree" at bounding box center [200, 73] width 190 height 45
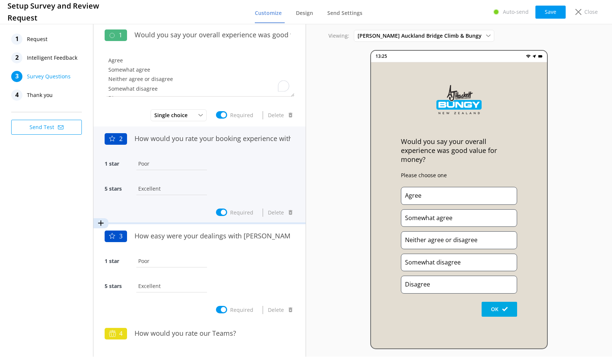
click at [174, 147] on div "How would you rate your booking experience with us?" at bounding box center [213, 142] width 164 height 25
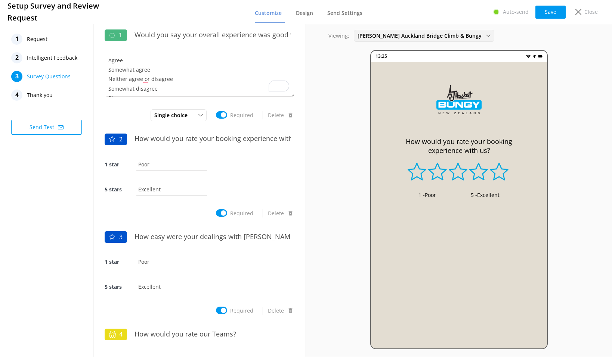
click at [420, 40] on div "AJ Hackett Auckland Bridge Climb & Bungy AJ Hackett Auckland Bridge Climb & Bun…" at bounding box center [424, 36] width 140 height 12
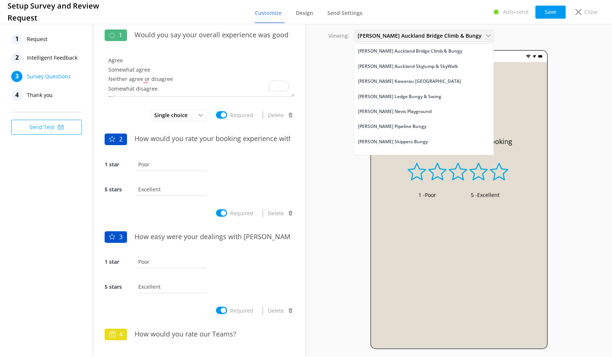
click at [435, 35] on span "AJ Hackett Auckland Bridge Climb & Bungy" at bounding box center [421, 36] width 128 height 8
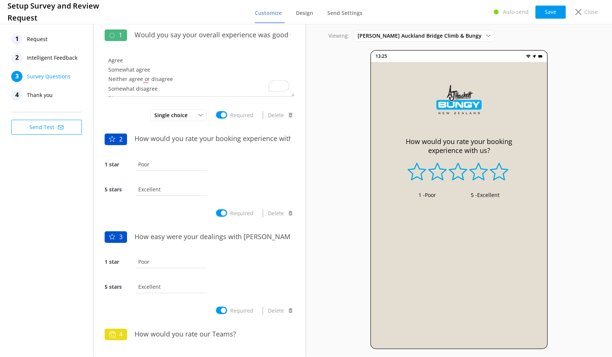
click at [35, 37] on span "Request" at bounding box center [37, 39] width 21 height 11
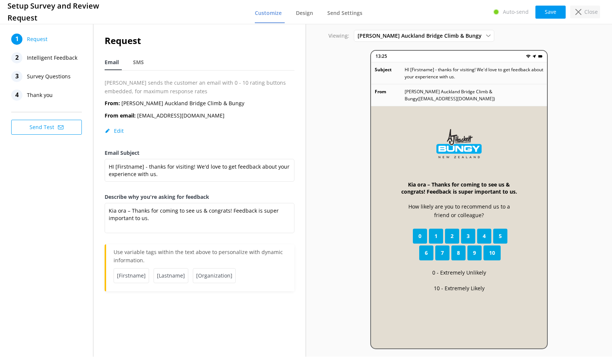
click at [579, 12] on use at bounding box center [578, 12] width 6 height 6
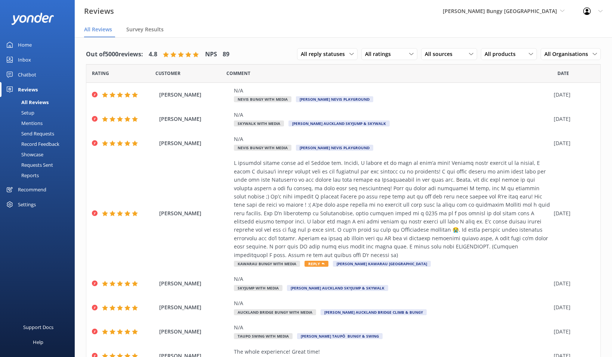
click at [51, 136] on div "Send Requests" at bounding box center [29, 133] width 50 height 10
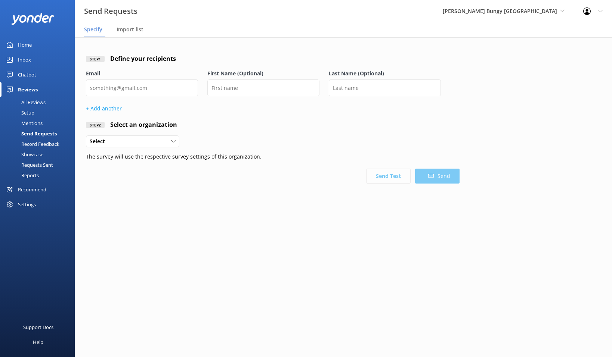
click at [28, 202] on div "Settings" at bounding box center [27, 204] width 18 height 15
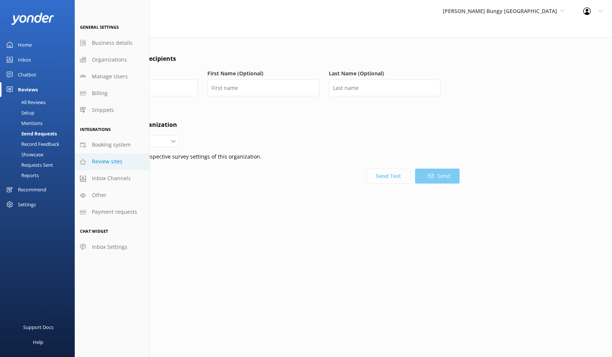
click at [103, 159] on span "Review sites" at bounding box center [107, 162] width 31 height 8
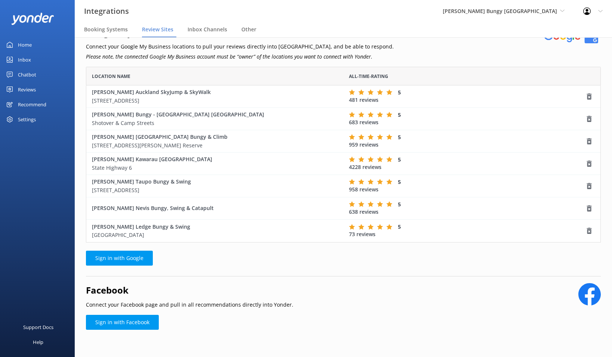
scroll to position [28, 0]
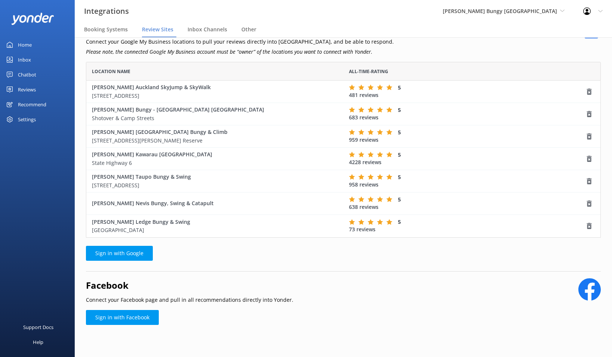
click at [29, 116] on div "Settings" at bounding box center [27, 119] width 18 height 15
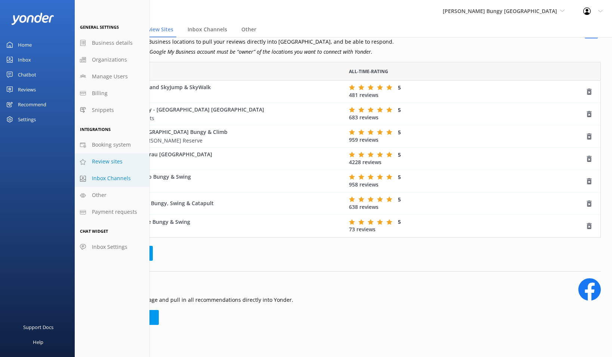
click at [116, 184] on link "Inbox Channels" at bounding box center [112, 178] width 75 height 17
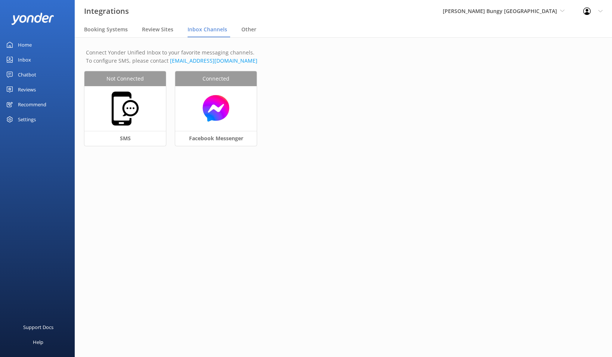
click at [29, 104] on div "Recommend" at bounding box center [32, 104] width 28 height 15
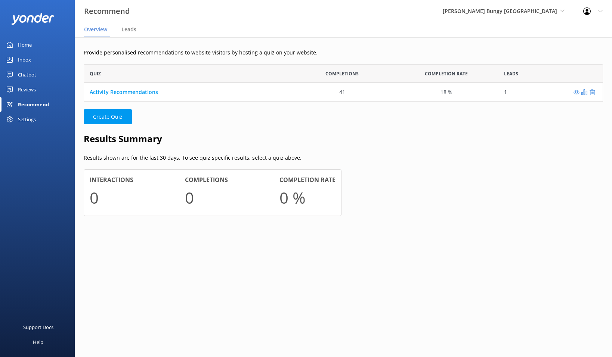
scroll to position [38, 519]
click at [28, 87] on div "Reviews" at bounding box center [27, 89] width 18 height 15
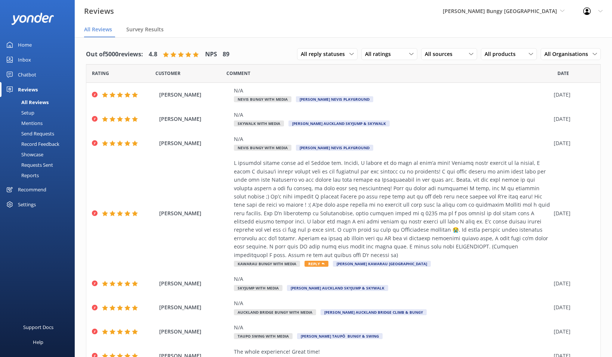
click at [25, 207] on div "Settings" at bounding box center [27, 204] width 18 height 15
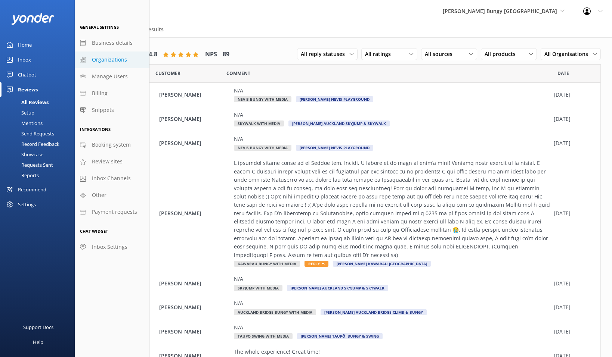
click at [123, 62] on span "Organizations" at bounding box center [109, 60] width 35 height 8
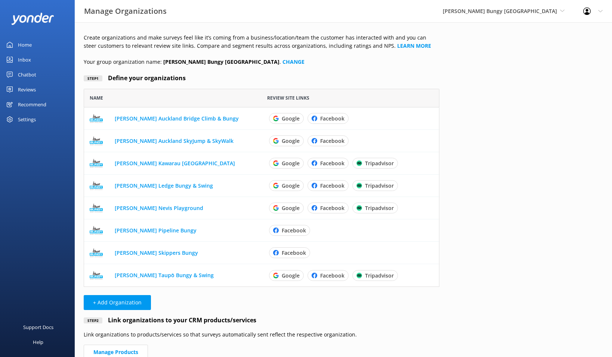
scroll to position [198, 355]
click at [532, 14] on span "[PERSON_NAME] Bungy [GEOGRAPHIC_DATA]" at bounding box center [499, 10] width 114 height 7
click at [21, 44] on div "Home" at bounding box center [25, 44] width 14 height 15
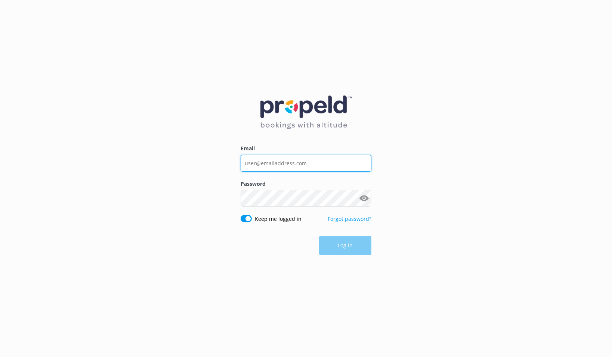
type input "[PERSON_NAME][EMAIL_ADDRESS][DOMAIN_NAME]"
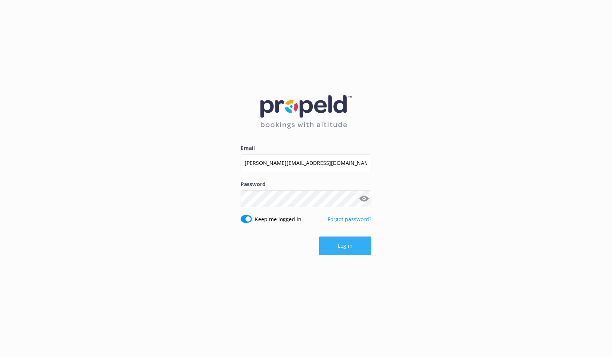
click at [345, 242] on div "Log in" at bounding box center [305, 246] width 131 height 19
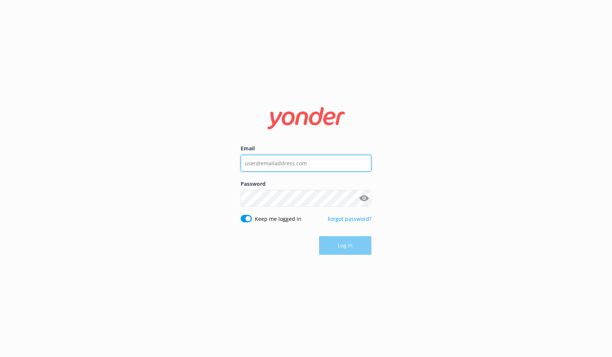
click at [351, 159] on input "Email" at bounding box center [305, 163] width 131 height 17
type input "[PERSON_NAME][EMAIL_ADDRESS][DOMAIN_NAME]"
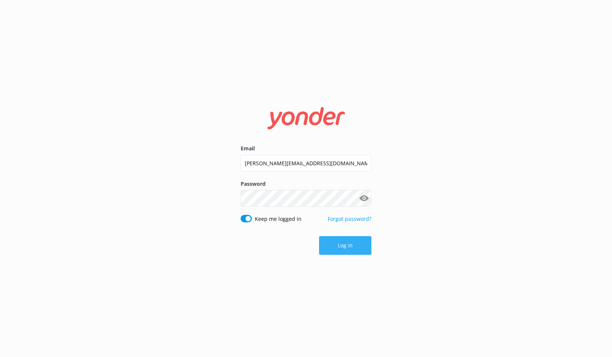
click at [339, 242] on button "Log in" at bounding box center [345, 245] width 52 height 19
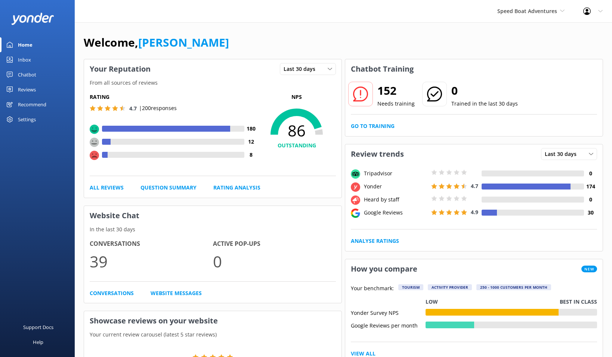
click at [25, 88] on div "Reviews" at bounding box center [27, 89] width 18 height 15
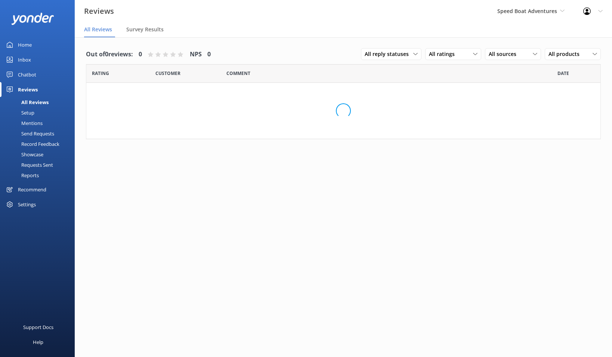
click at [27, 75] on div "Chatbot" at bounding box center [27, 74] width 18 height 15
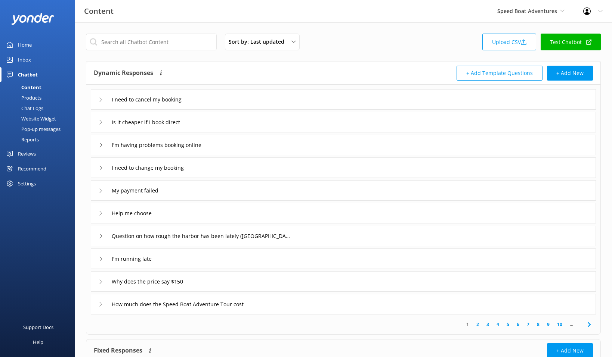
click at [39, 139] on link "Reports" at bounding box center [39, 139] width 70 height 10
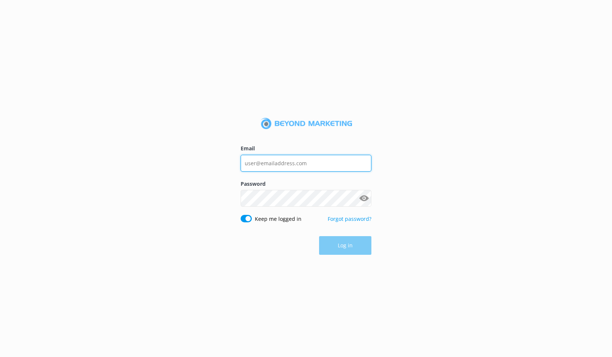
click at [293, 157] on input "Email" at bounding box center [305, 163] width 131 height 17
type input "[PERSON_NAME][EMAIL_ADDRESS][DOMAIN_NAME]"
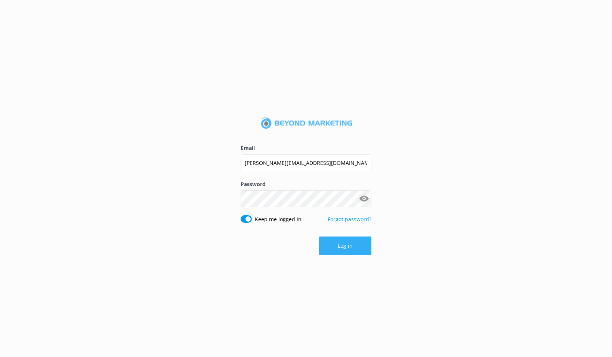
click at [337, 248] on button "Log in" at bounding box center [345, 246] width 52 height 19
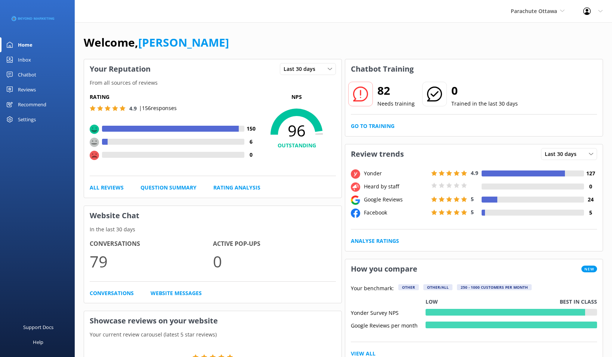
click at [21, 76] on div "Chatbot" at bounding box center [27, 74] width 18 height 15
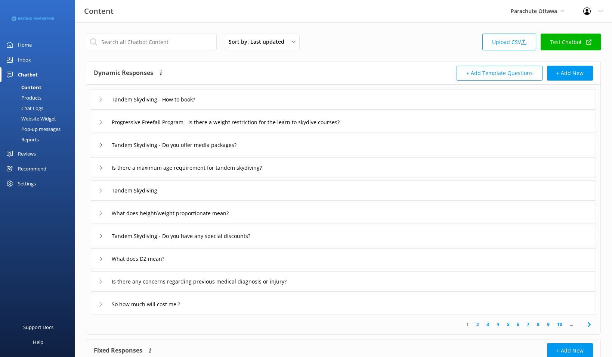
click at [29, 139] on div "Reports" at bounding box center [21, 139] width 34 height 10
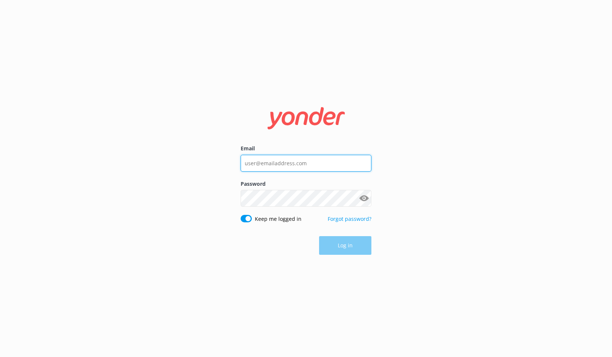
click at [291, 170] on input "Email" at bounding box center [305, 163] width 131 height 17
type input "[PERSON_NAME][EMAIL_ADDRESS][DOMAIN_NAME]"
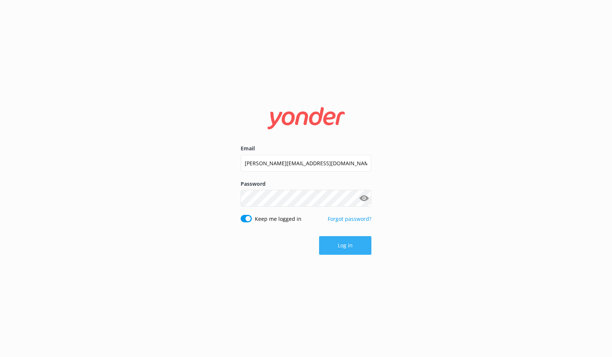
click at [331, 240] on button "Log in" at bounding box center [345, 245] width 52 height 19
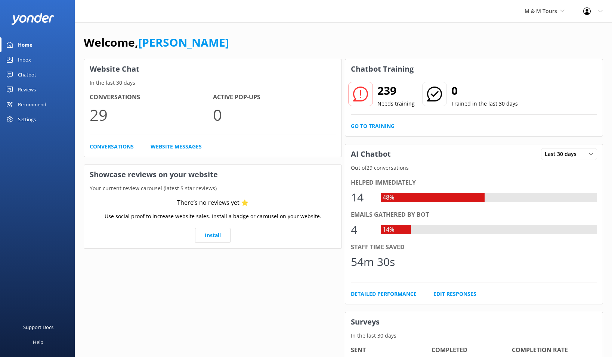
click at [35, 90] on div "Reviews" at bounding box center [27, 89] width 18 height 15
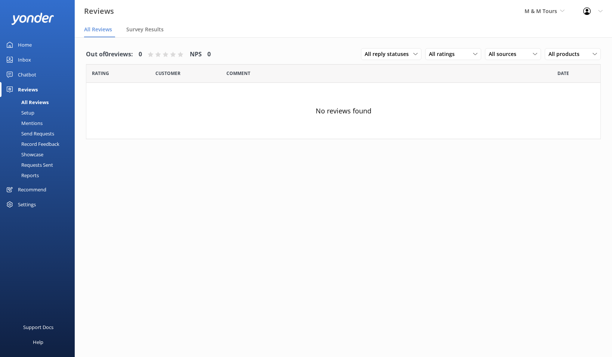
click at [25, 73] on div "Chatbot" at bounding box center [27, 74] width 18 height 15
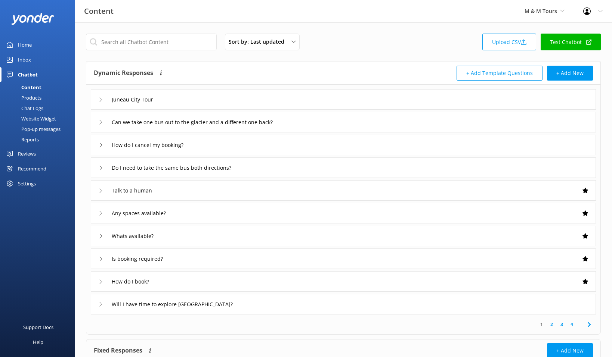
click at [33, 138] on div "Reports" at bounding box center [21, 139] width 34 height 10
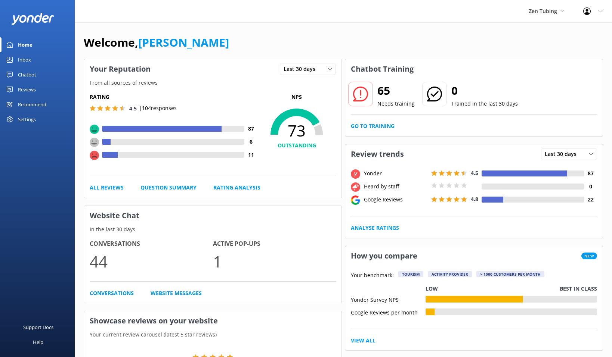
click at [30, 92] on div "Reviews" at bounding box center [27, 89] width 18 height 15
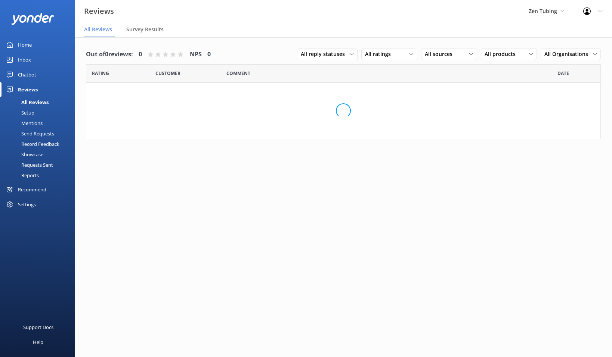
click at [31, 74] on div "Chatbot" at bounding box center [27, 74] width 18 height 15
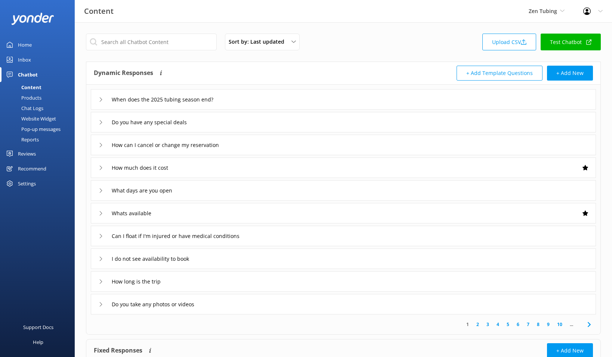
click at [33, 139] on div "Reports" at bounding box center [21, 139] width 34 height 10
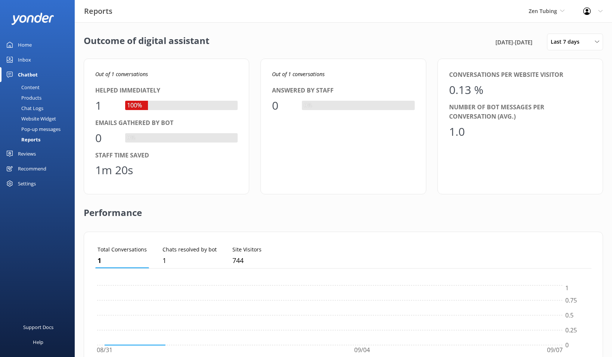
scroll to position [75, 496]
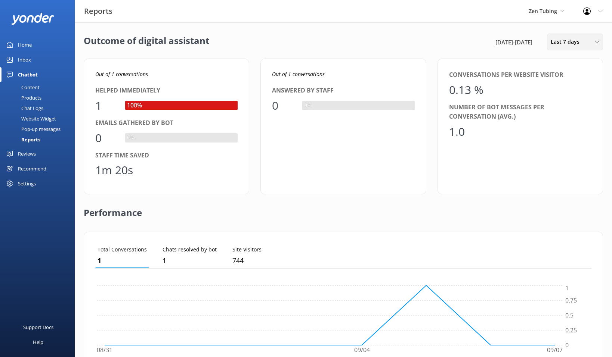
click at [594, 38] on div "Last 7 days" at bounding box center [574, 42] width 52 height 8
click at [567, 77] on div "Last 30 days" at bounding box center [564, 74] width 27 height 7
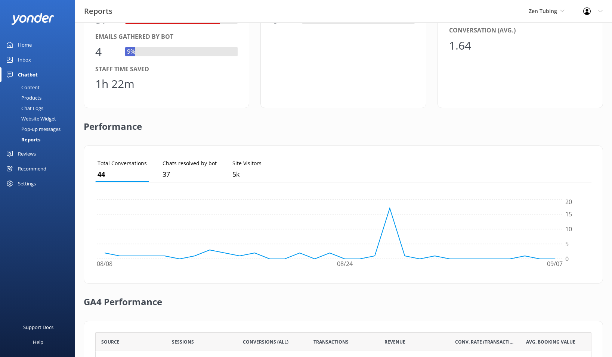
scroll to position [0, 0]
